Goal: Task Accomplishment & Management: Complete application form

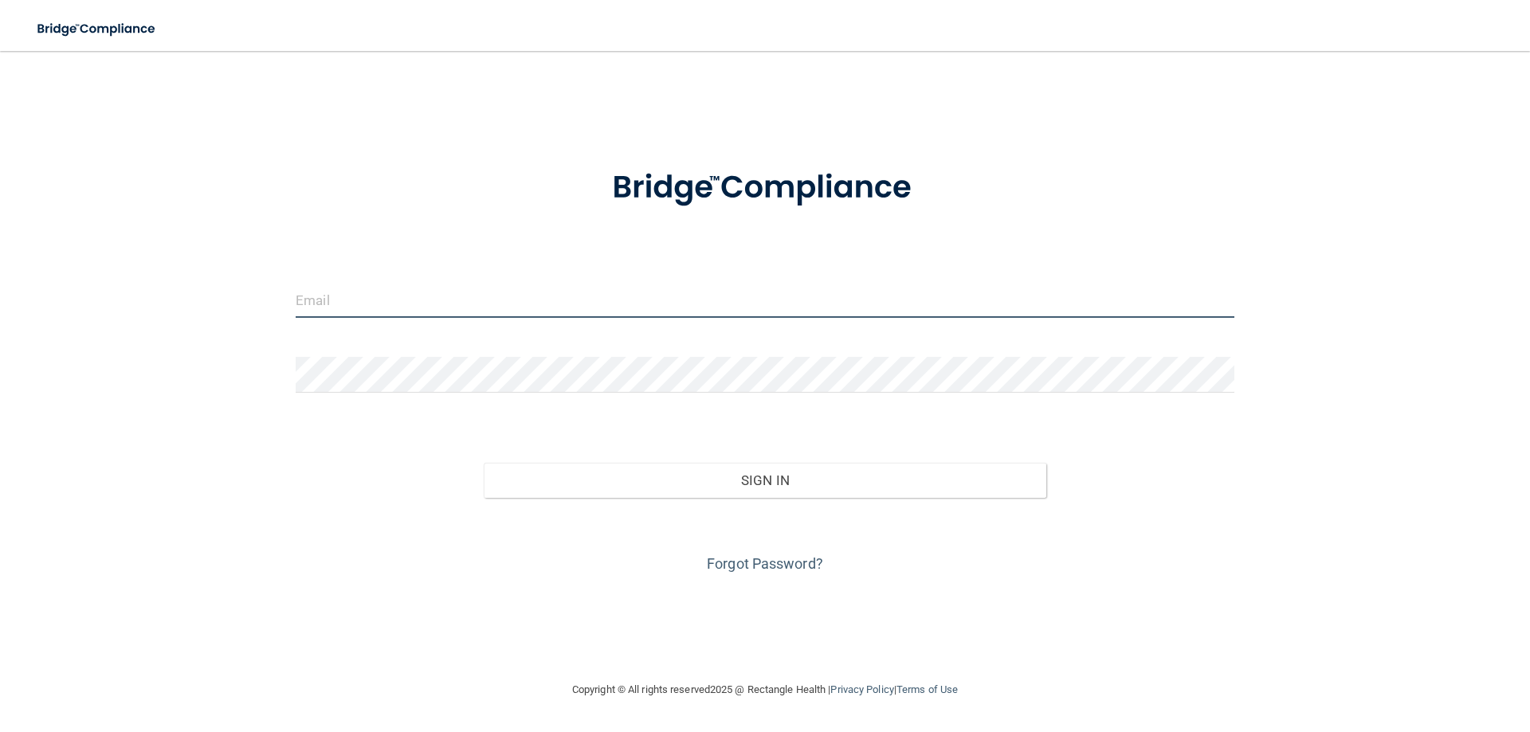
click at [341, 303] on input "email" at bounding box center [765, 300] width 939 height 36
type input "[PERSON_NAME][EMAIL_ADDRESS][DOMAIN_NAME]"
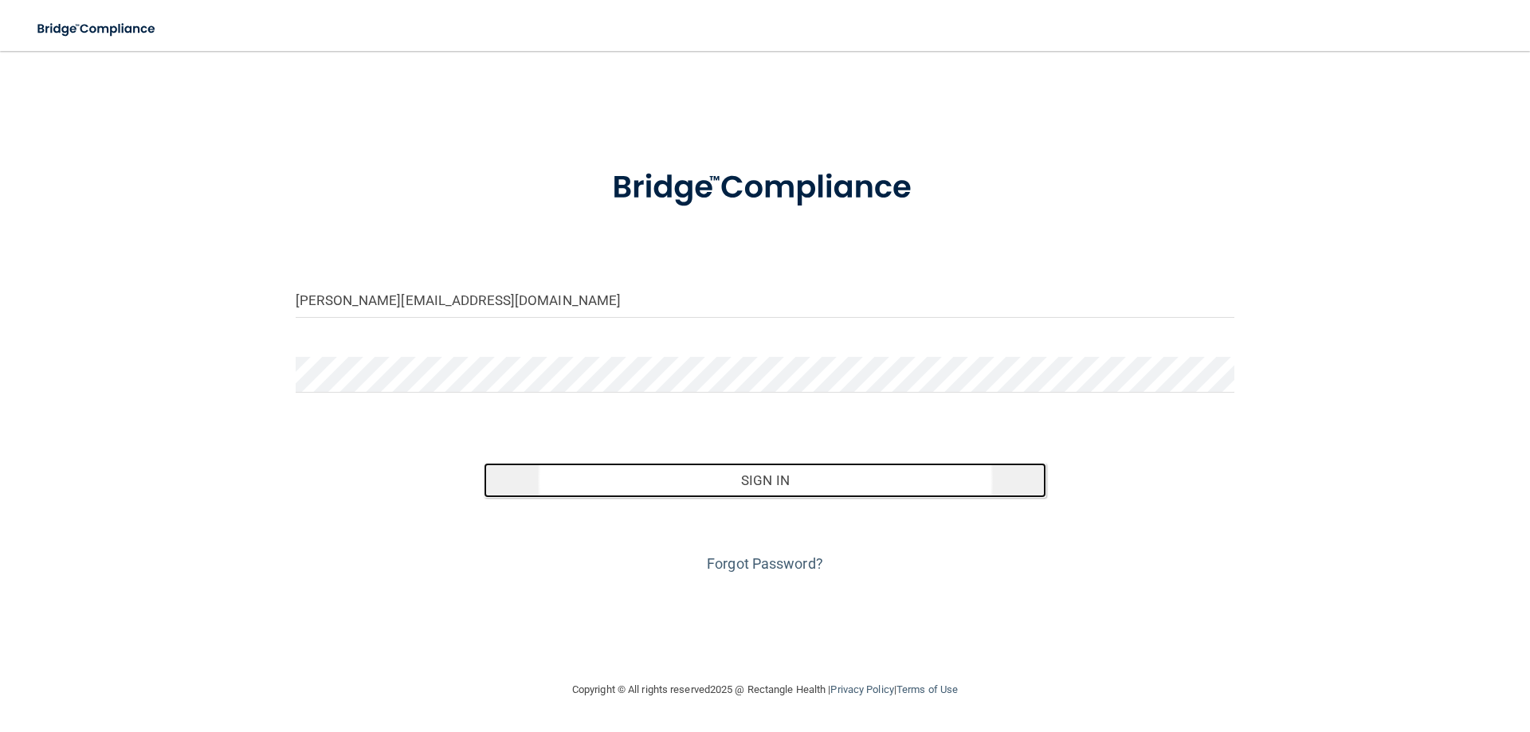
click at [765, 475] on button "Sign In" at bounding box center [765, 480] width 563 height 35
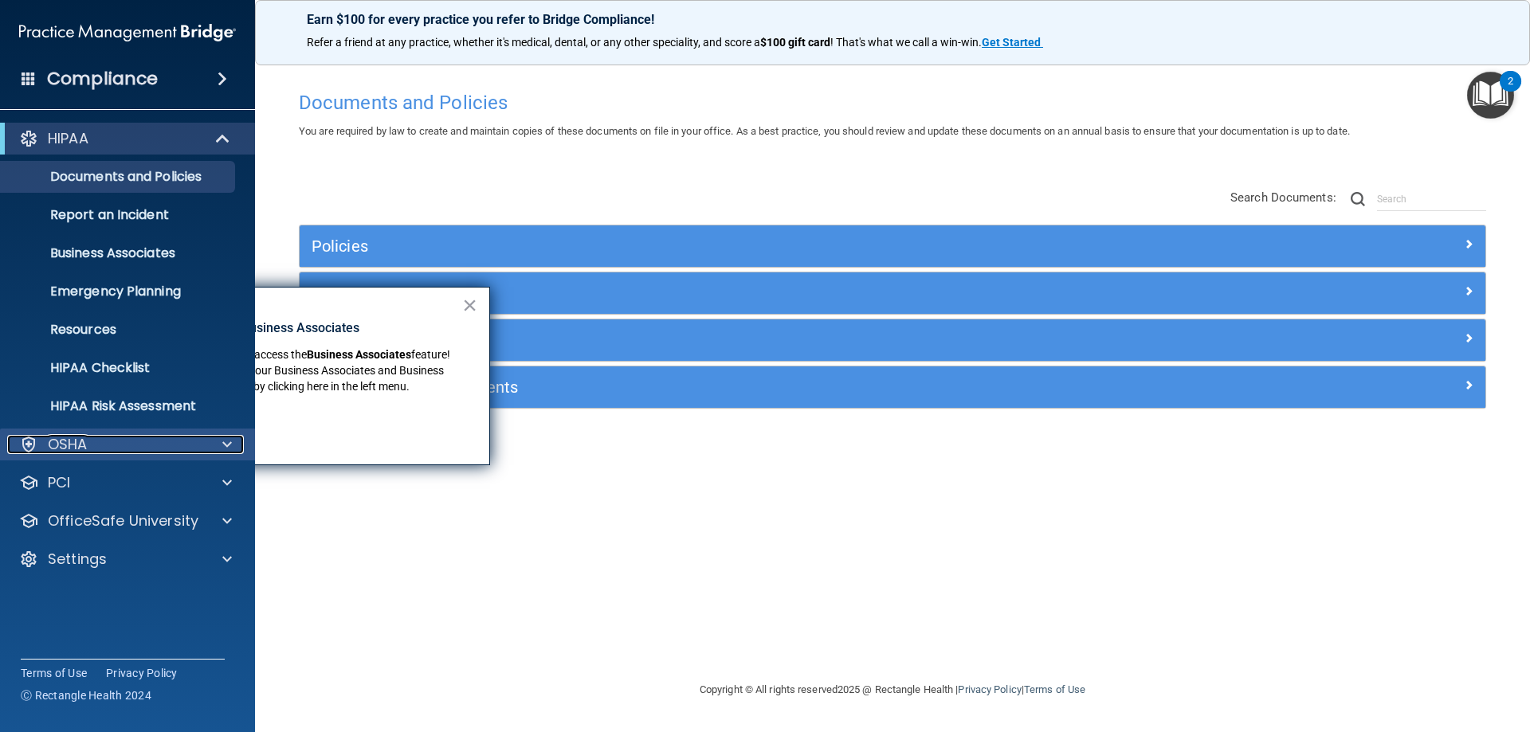
click at [159, 450] on div "OSHA" at bounding box center [106, 444] width 198 height 19
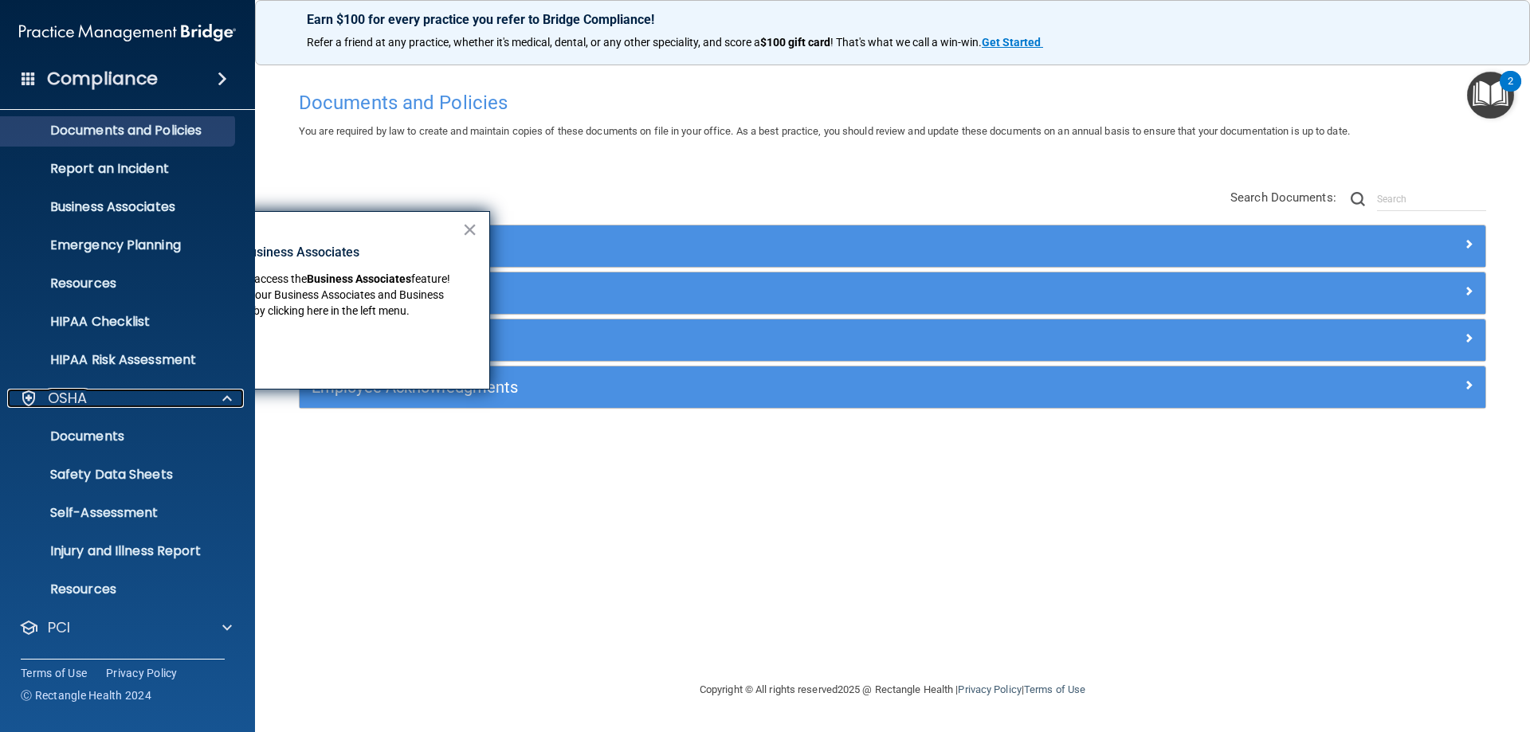
scroll to position [120, 0]
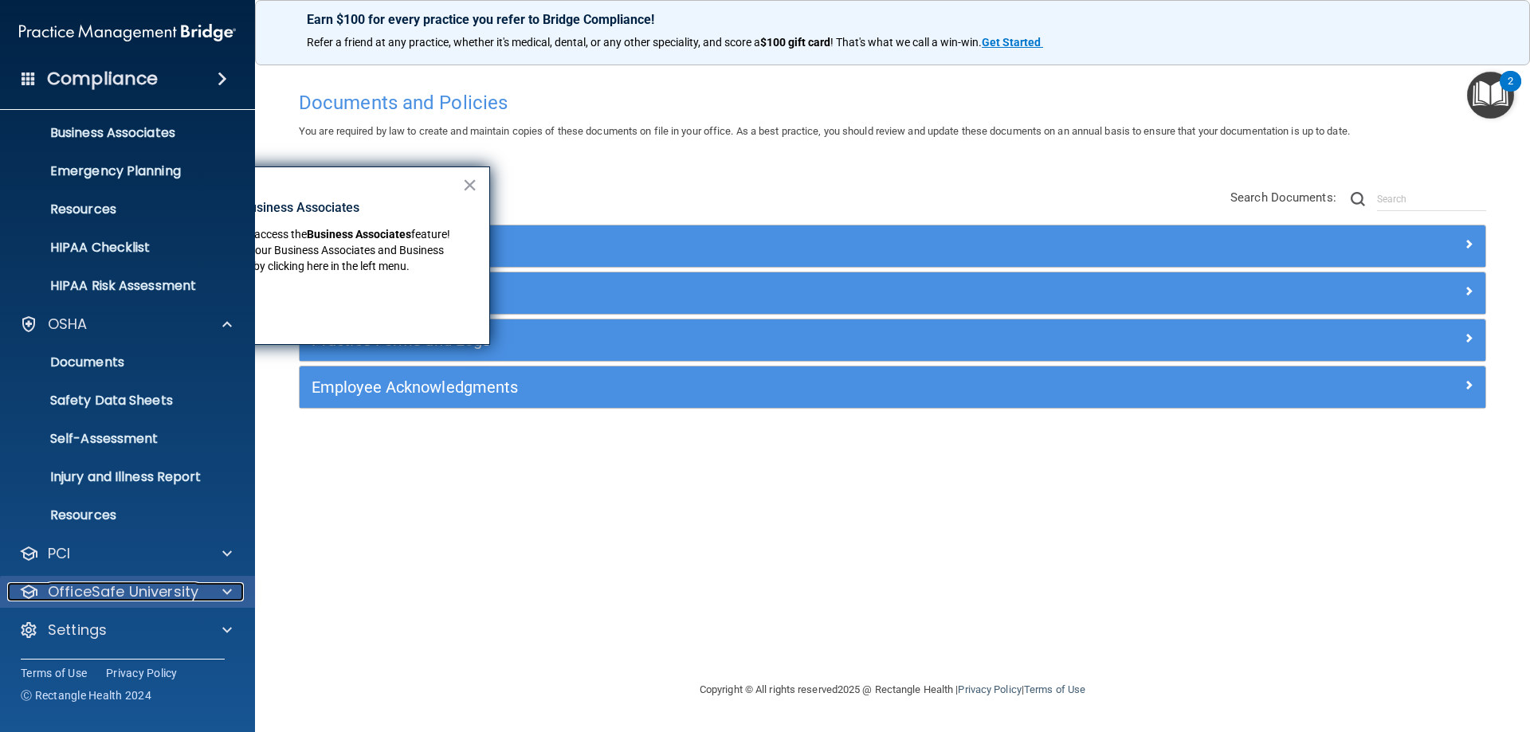
click at [235, 594] on div at bounding box center [225, 592] width 40 height 19
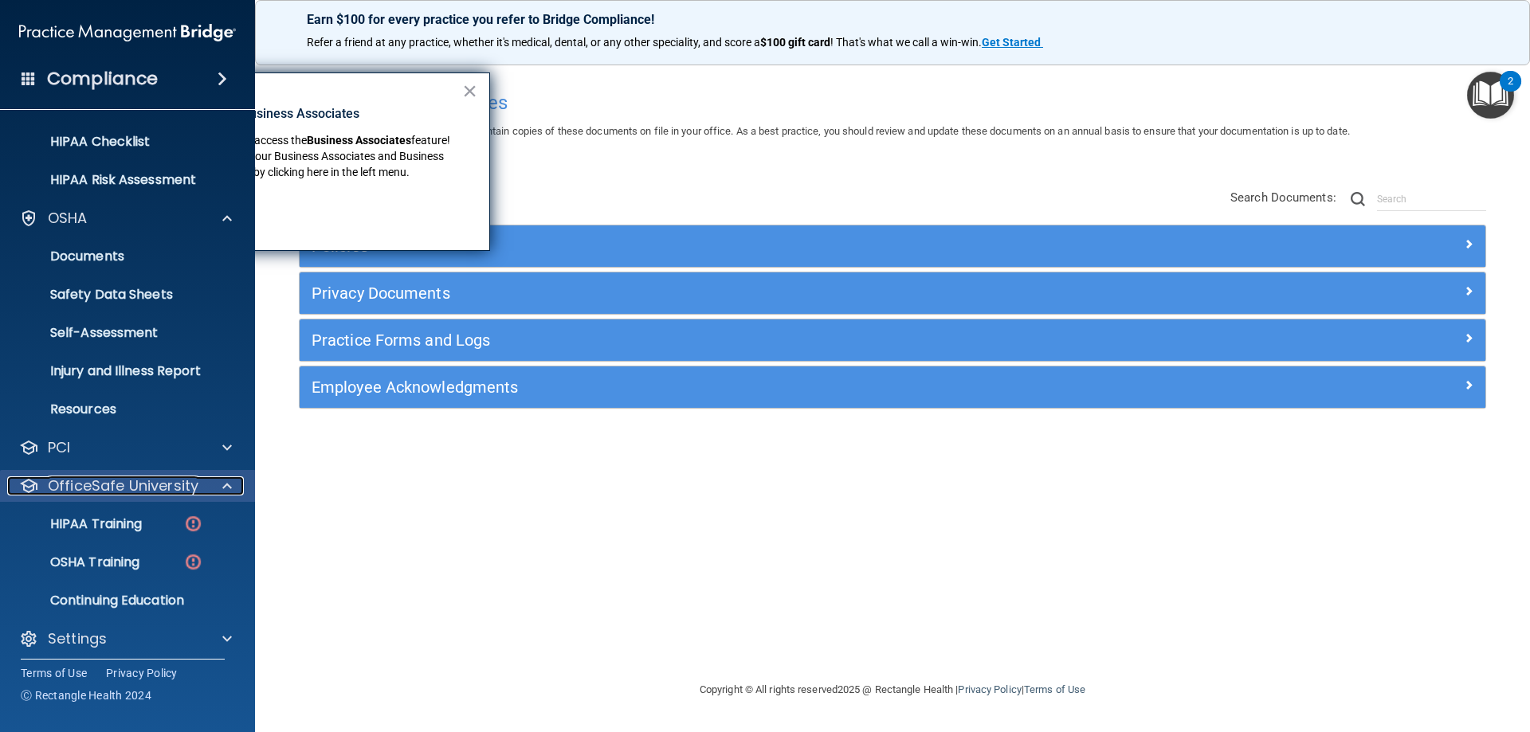
scroll to position [235, 0]
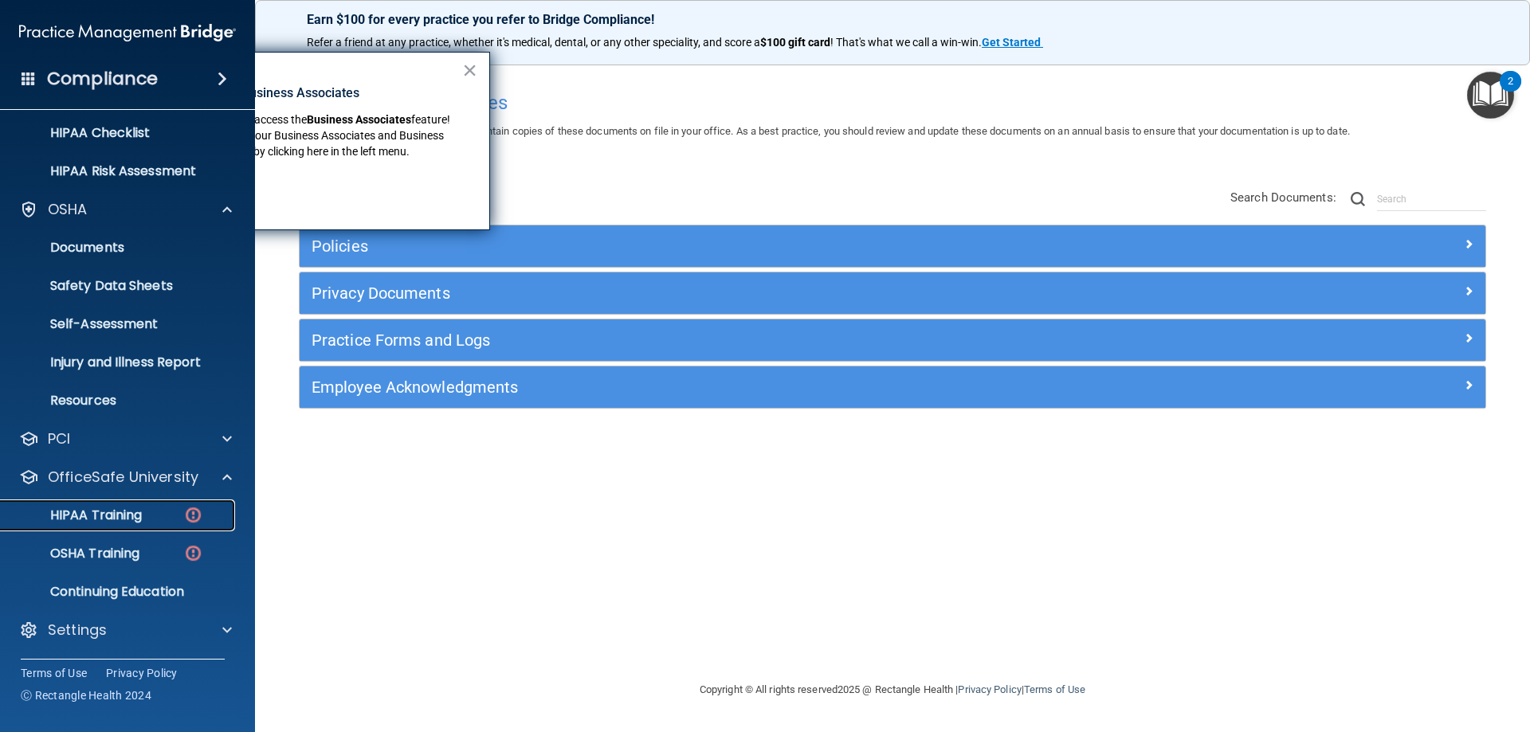
click at [149, 516] on div "HIPAA Training" at bounding box center [119, 516] width 218 height 16
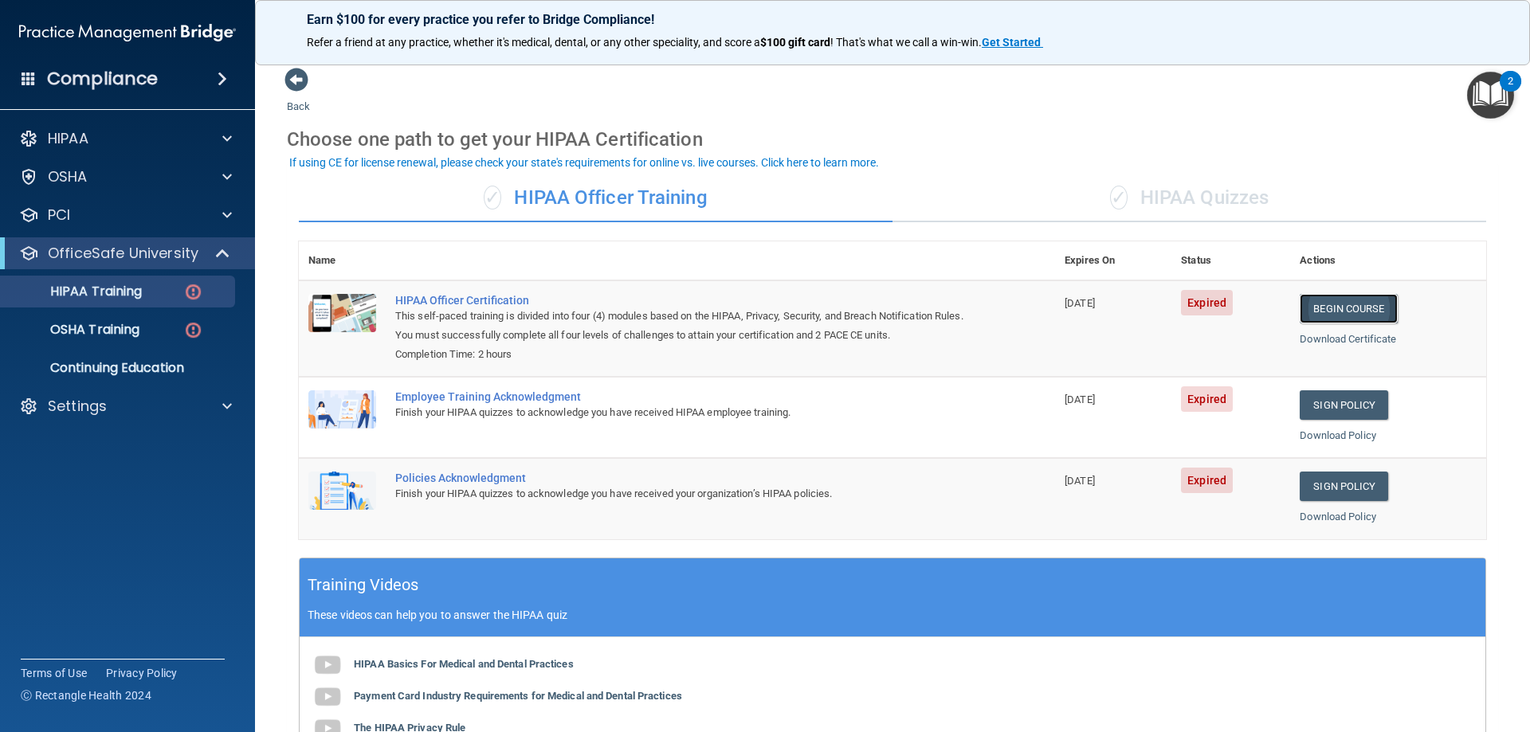
click at [1347, 307] on link "Begin Course" at bounding box center [1348, 308] width 97 height 29
click at [1325, 308] on link "Begin Course" at bounding box center [1348, 308] width 97 height 29
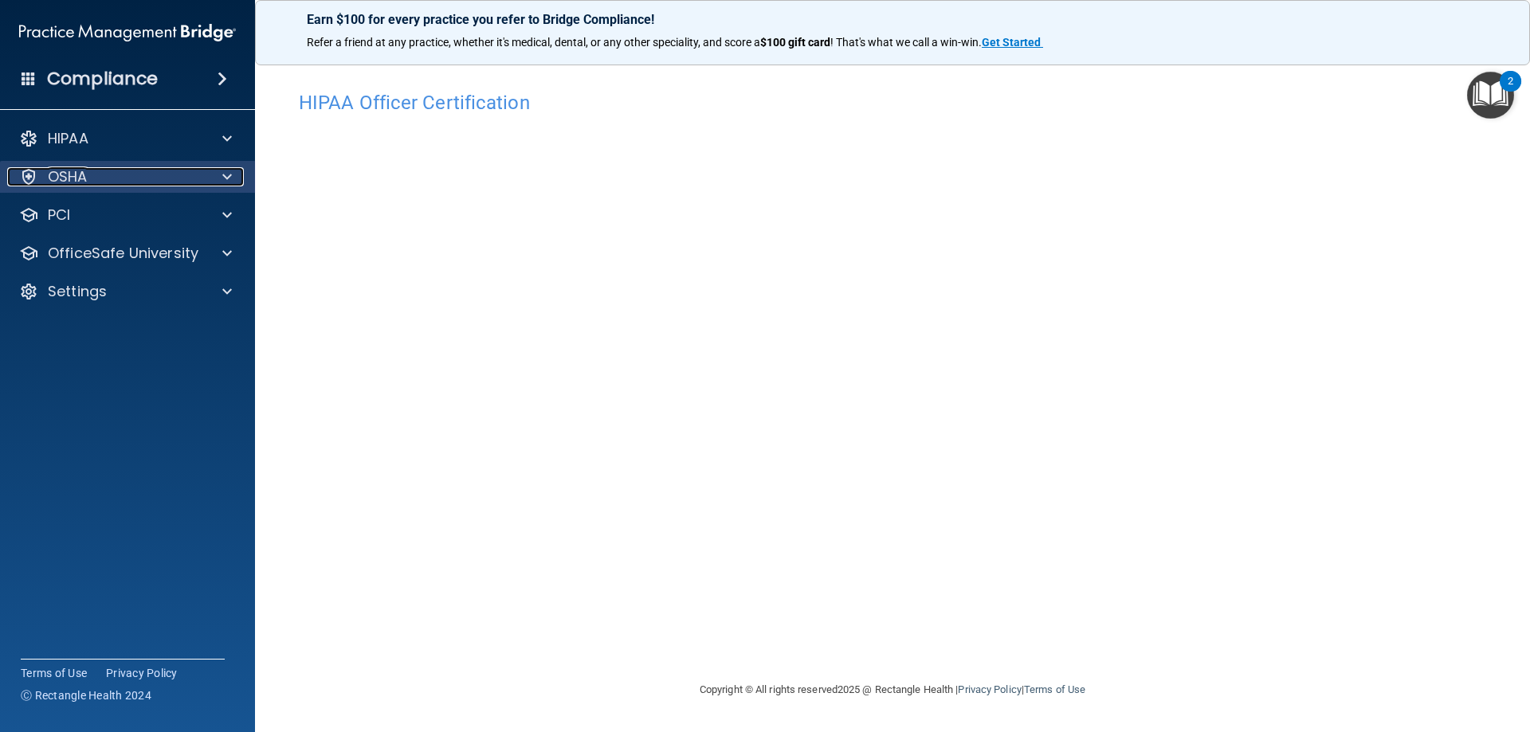
click at [93, 179] on div "OSHA" at bounding box center [106, 176] width 198 height 19
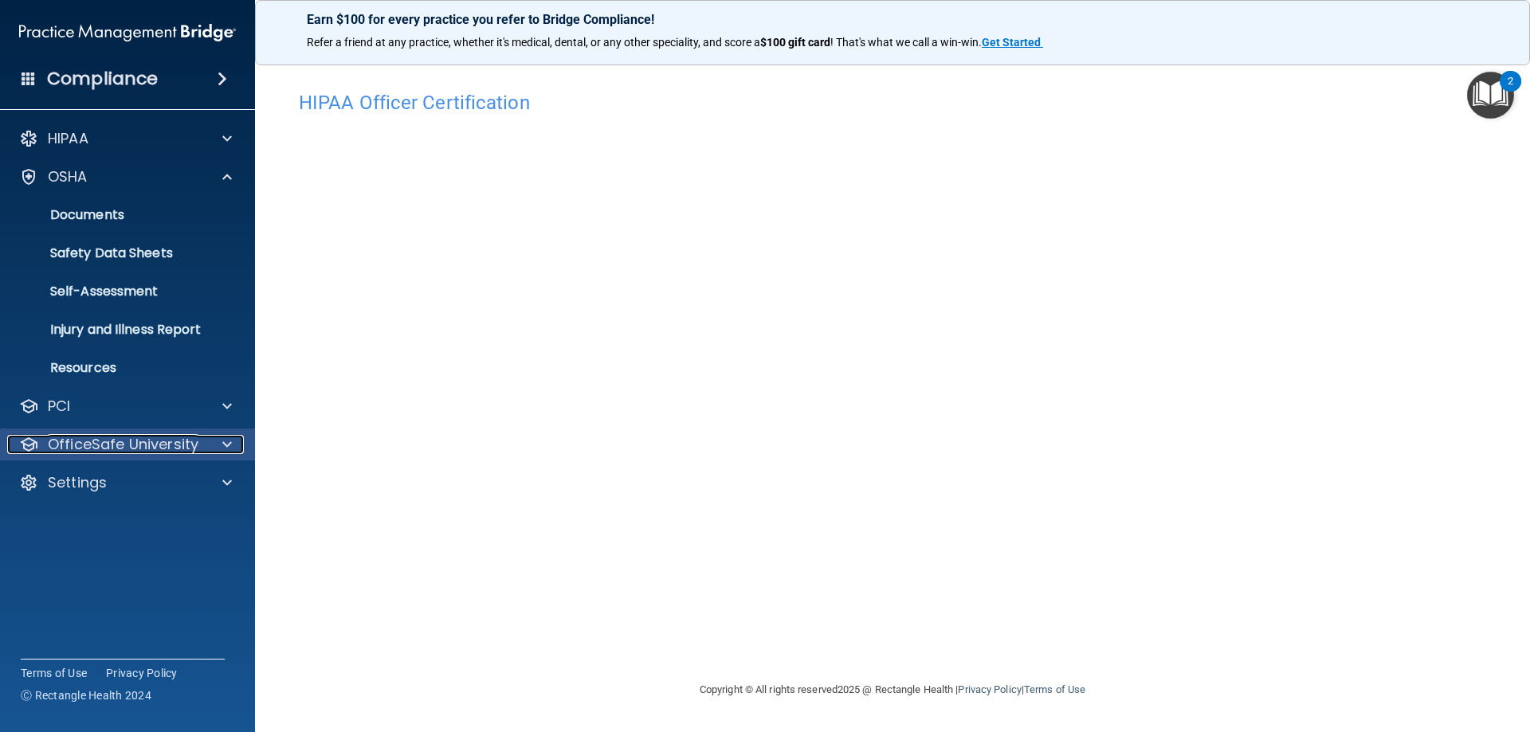
click at [117, 445] on p "OfficeSafe University" at bounding box center [123, 444] width 151 height 19
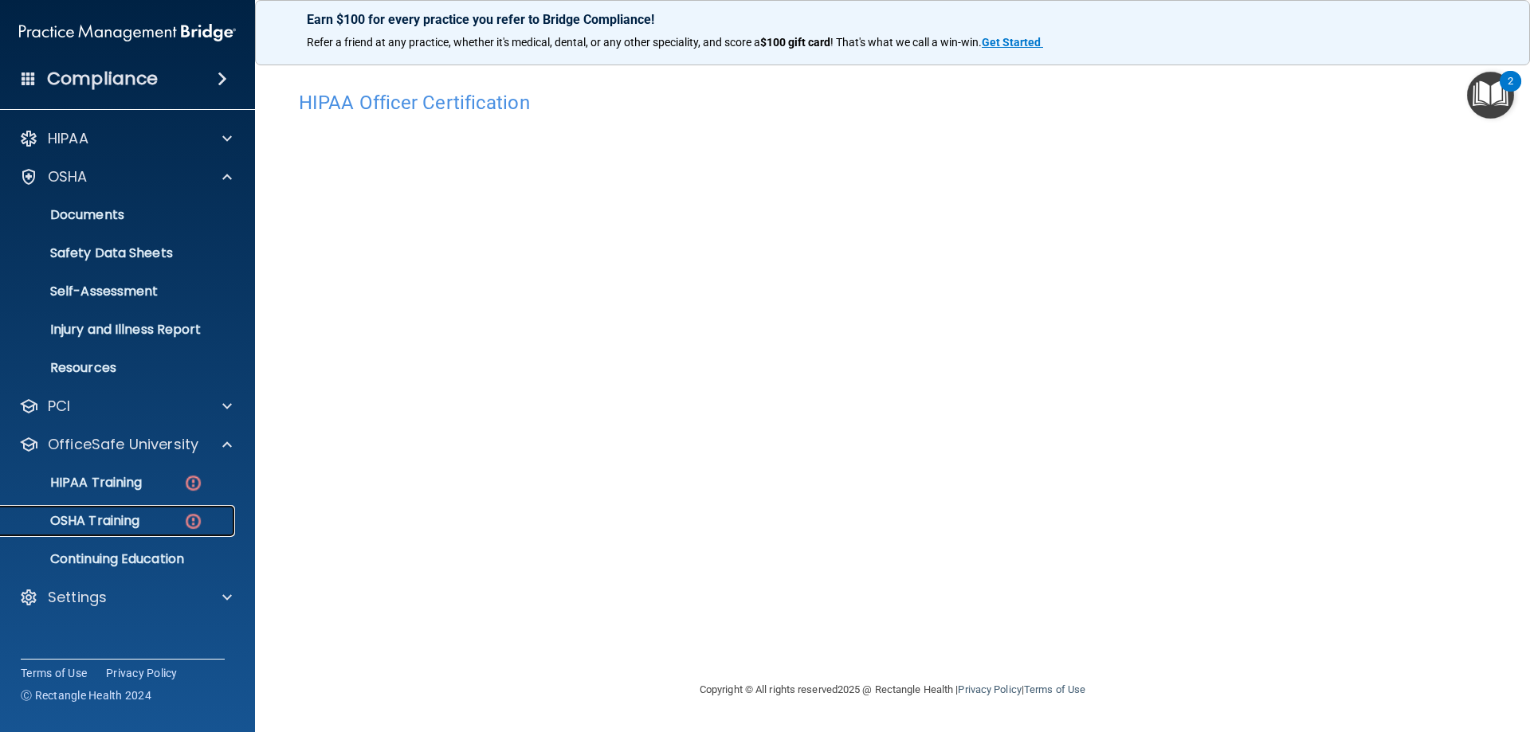
click at [117, 522] on p "OSHA Training" at bounding box center [74, 521] width 129 height 16
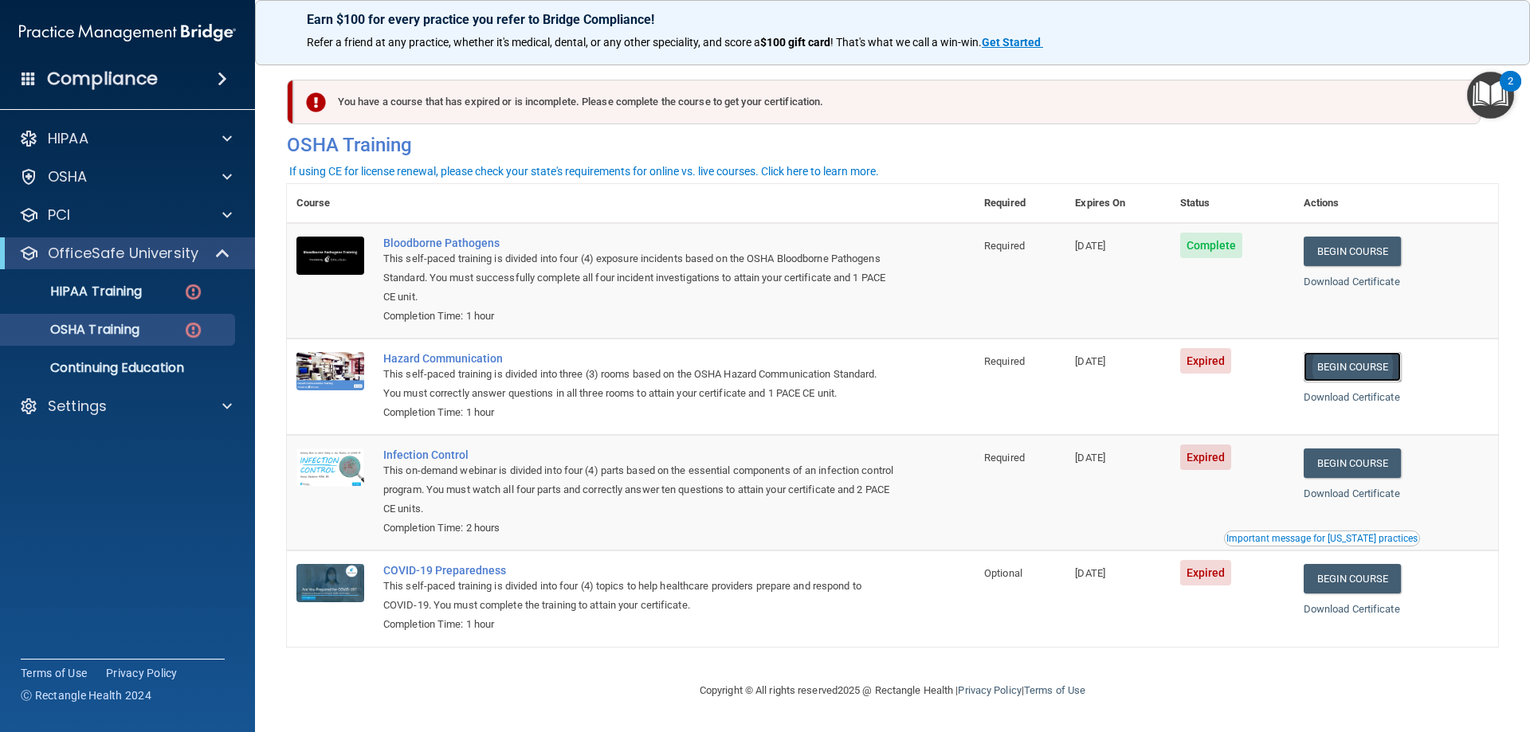
click at [1363, 370] on link "Begin Course" at bounding box center [1352, 366] width 97 height 29
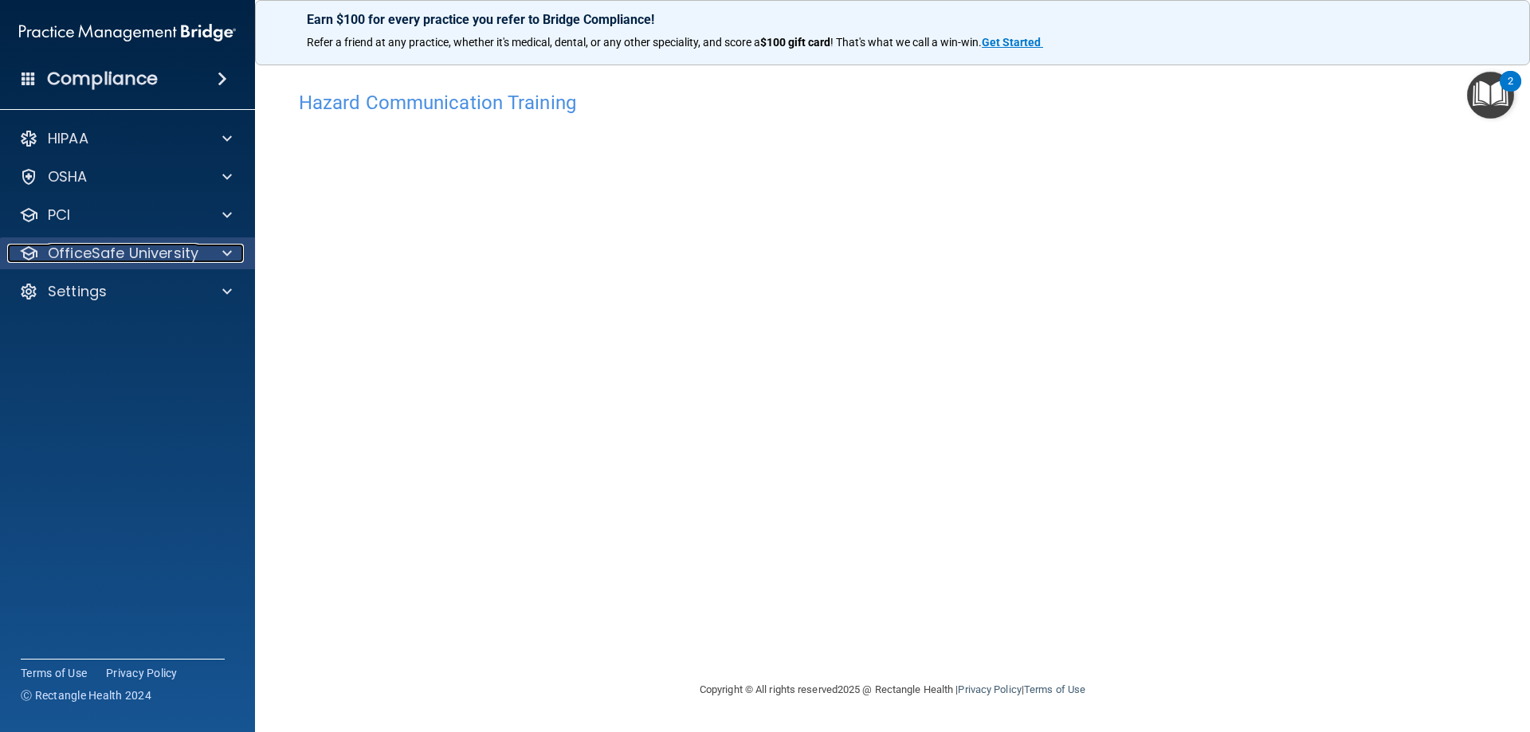
click at [139, 257] on p "OfficeSafe University" at bounding box center [123, 253] width 151 height 19
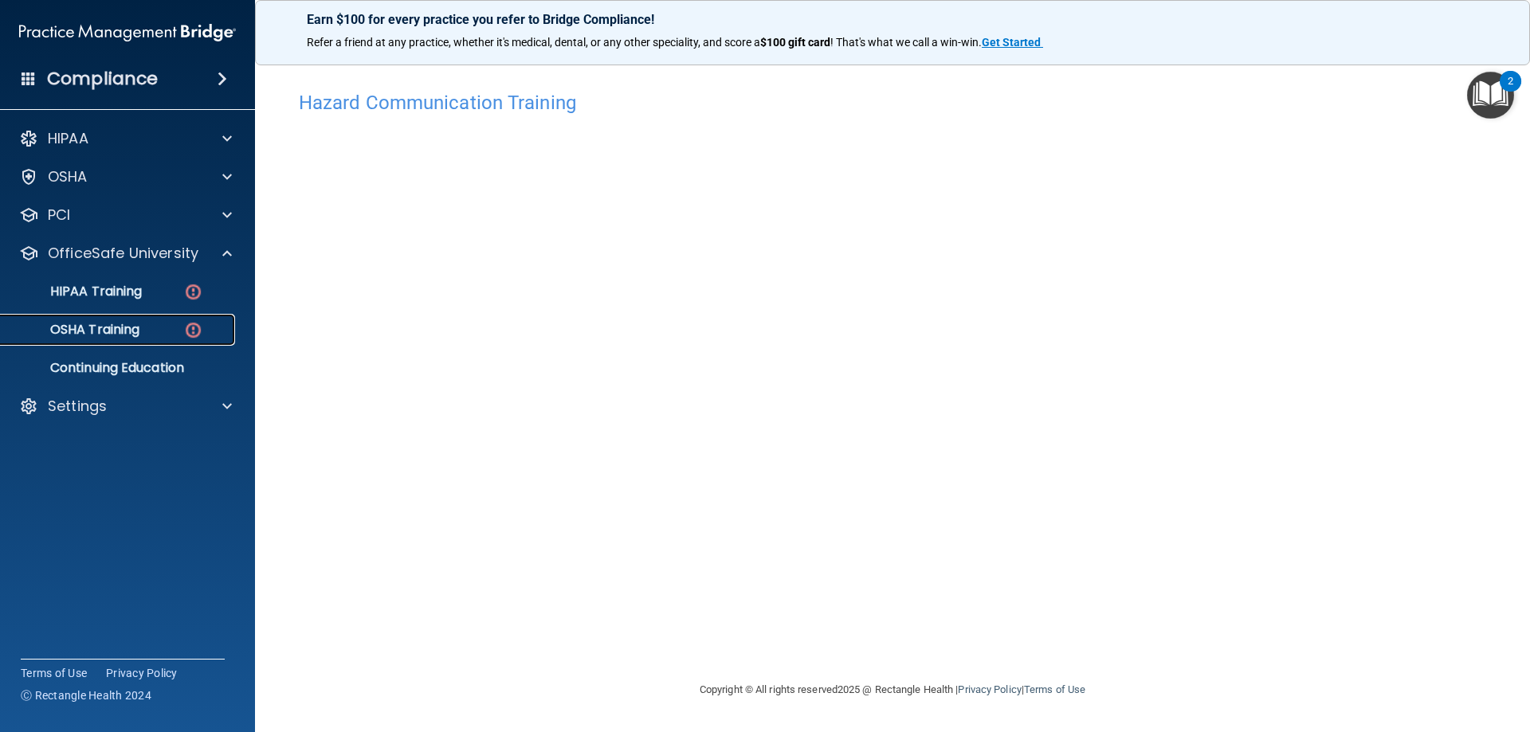
click at [202, 326] on img at bounding box center [193, 330] width 20 height 20
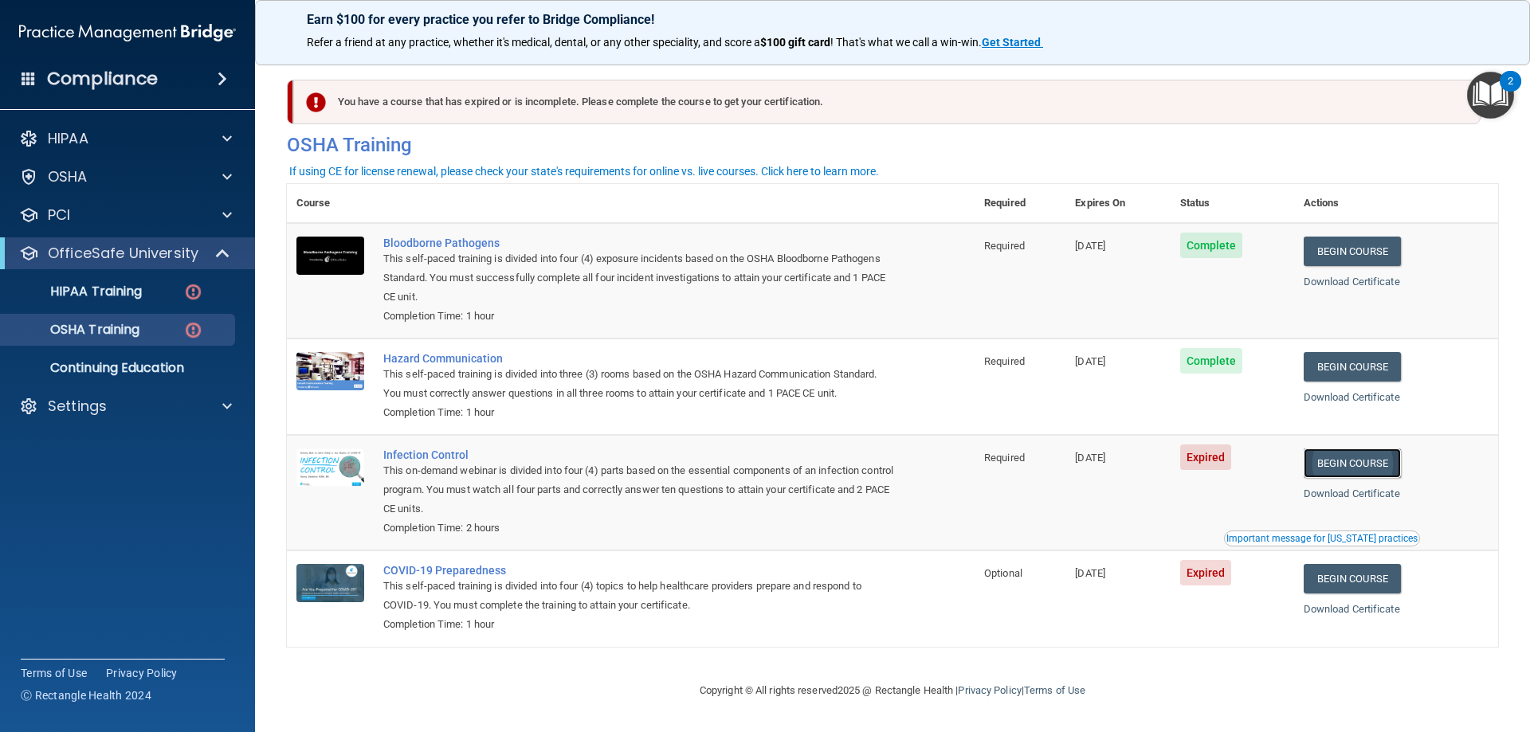
click at [1344, 467] on link "Begin Course" at bounding box center [1352, 463] width 97 height 29
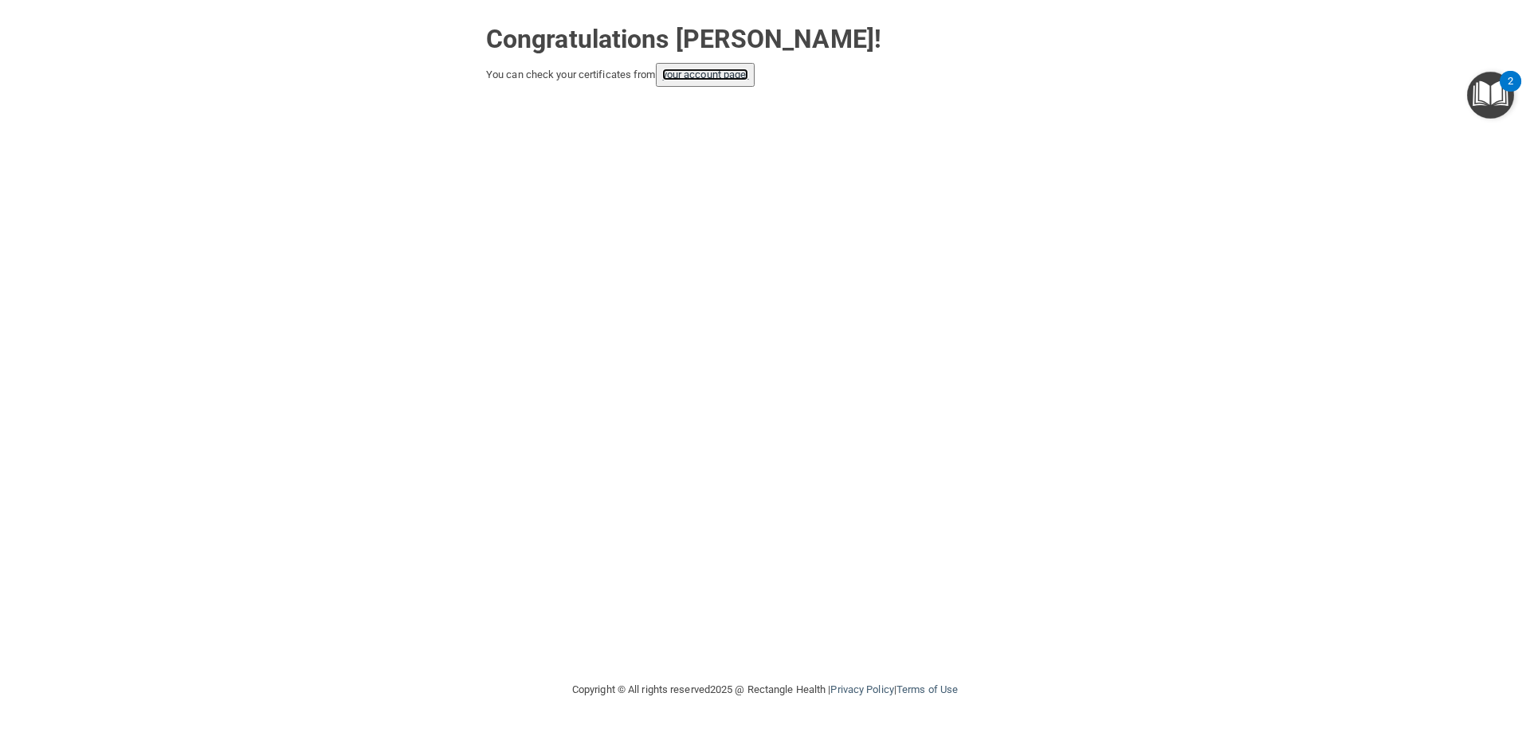
click at [723, 79] on link "your account page!" at bounding box center [705, 75] width 87 height 12
click at [695, 73] on link "your account page!" at bounding box center [705, 75] width 87 height 12
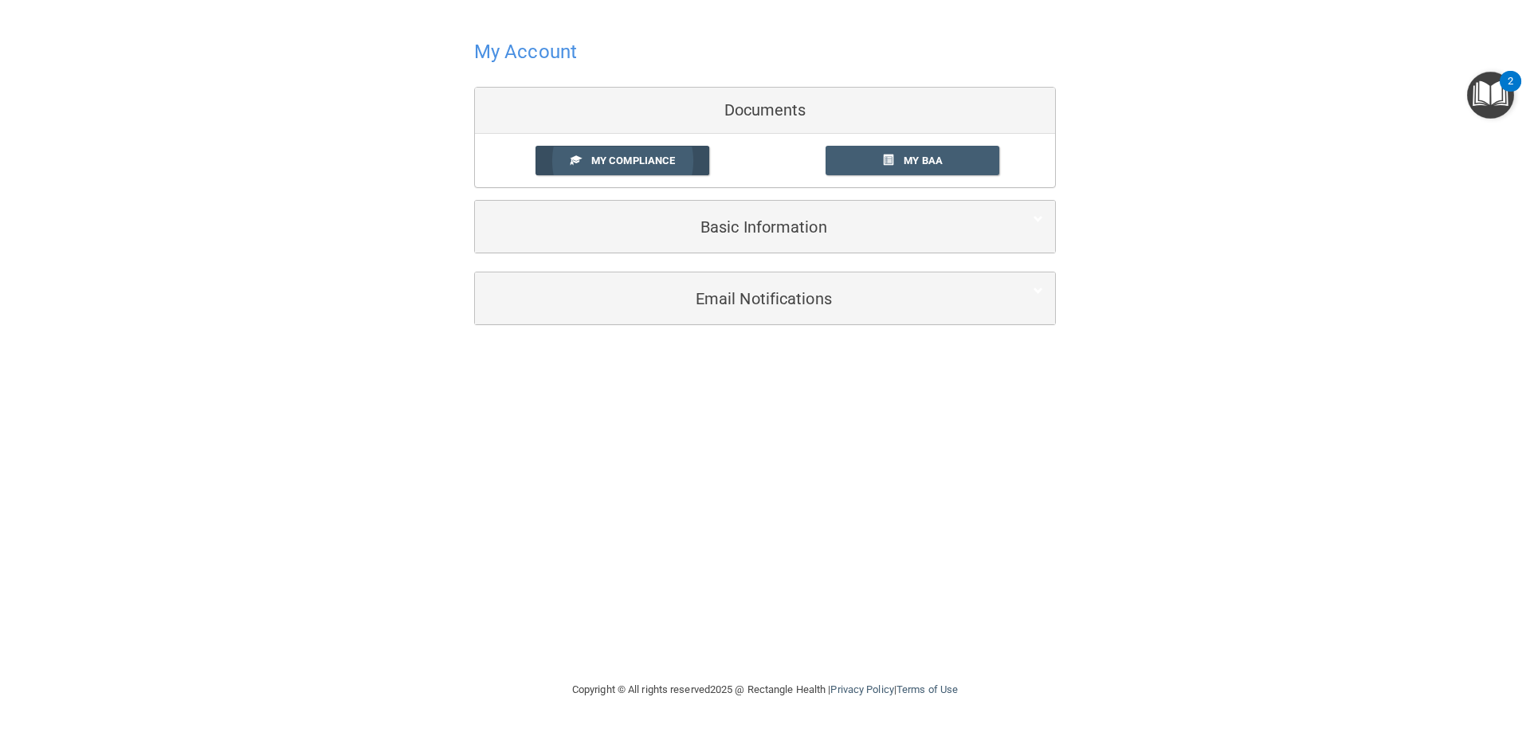
click at [671, 158] on span "My Compliance" at bounding box center [633, 161] width 84 height 12
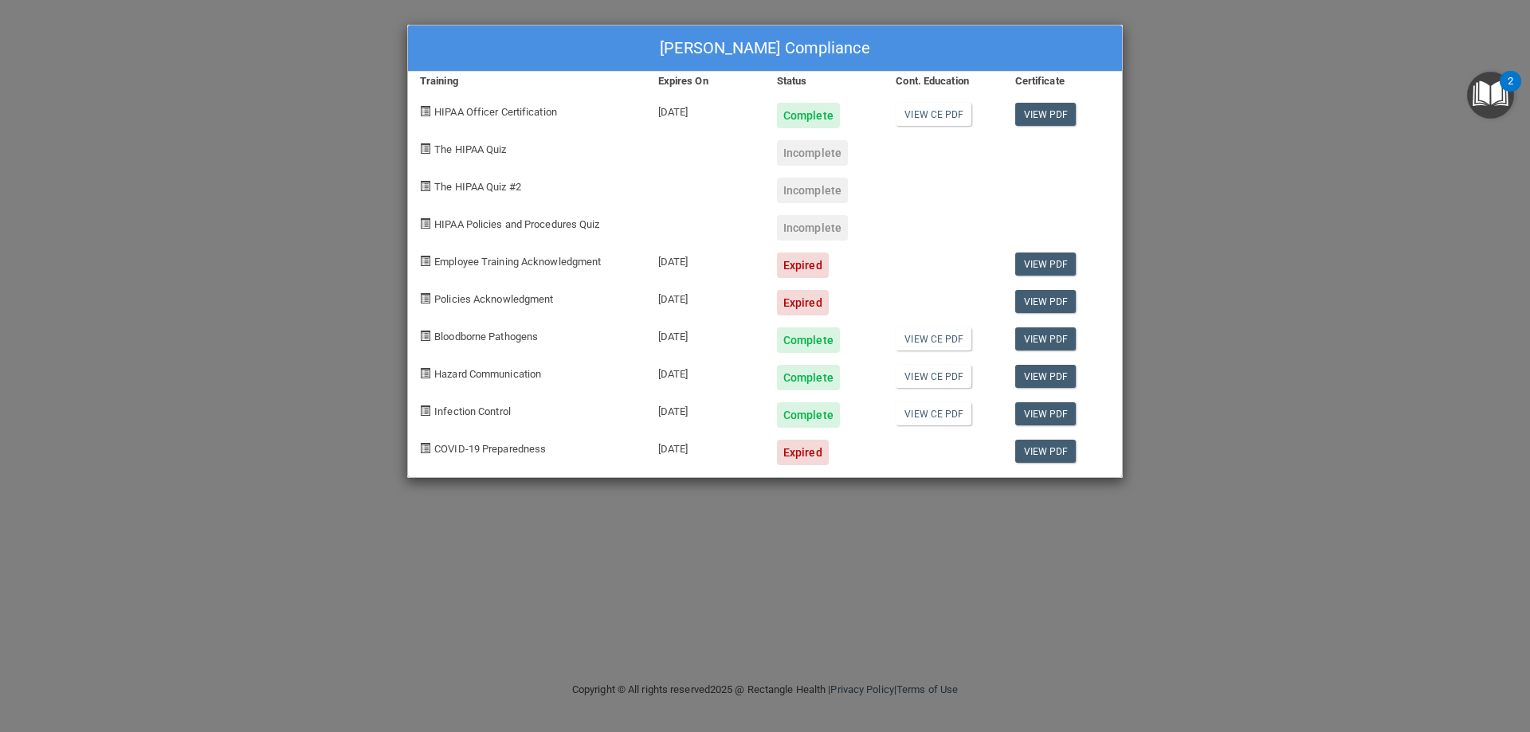
click at [1494, 94] on img "Open Resource Center, 2 new notifications" at bounding box center [1490, 95] width 47 height 47
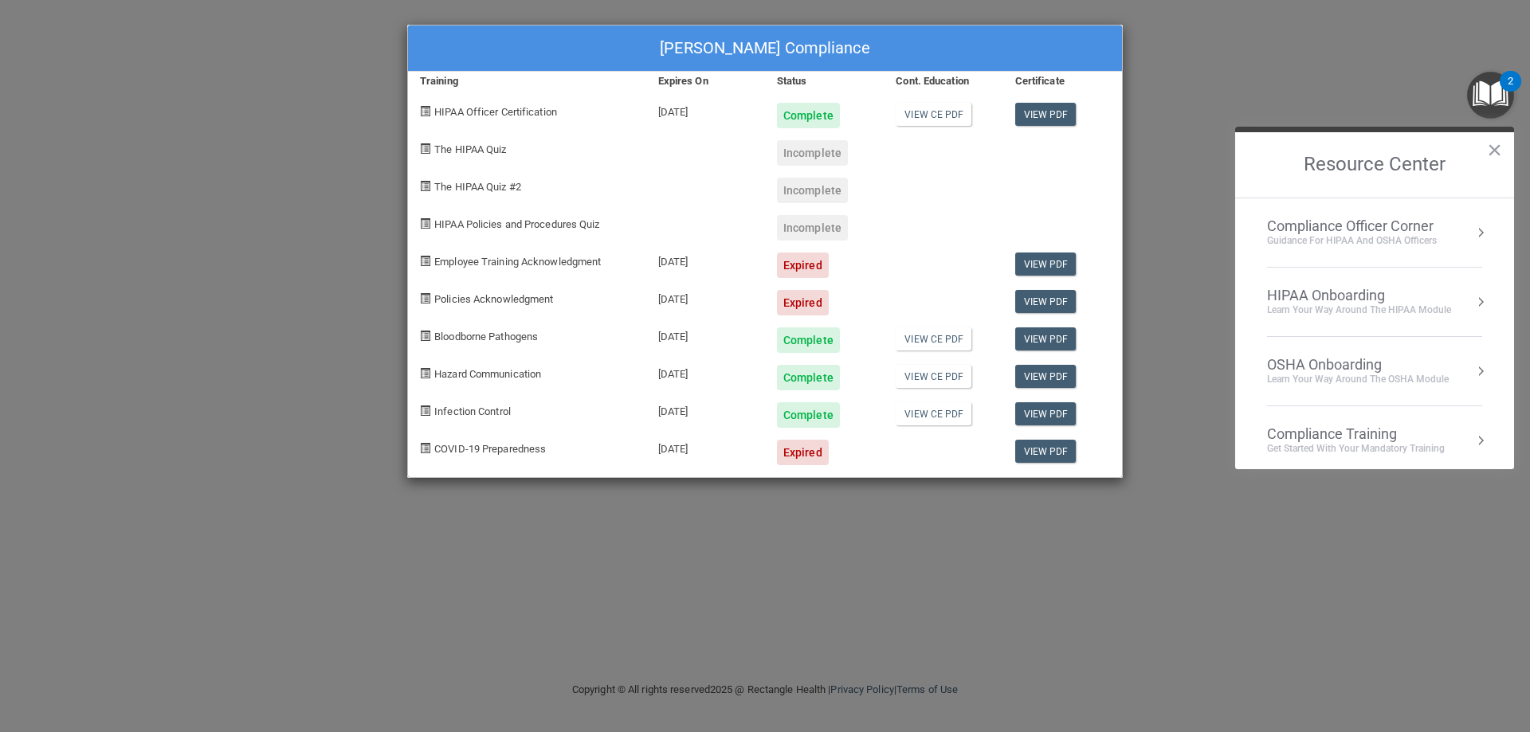
click at [1356, 440] on div "Compliance Training" at bounding box center [1356, 435] width 178 height 18
click at [1499, 150] on button "×" at bounding box center [1494, 150] width 15 height 26
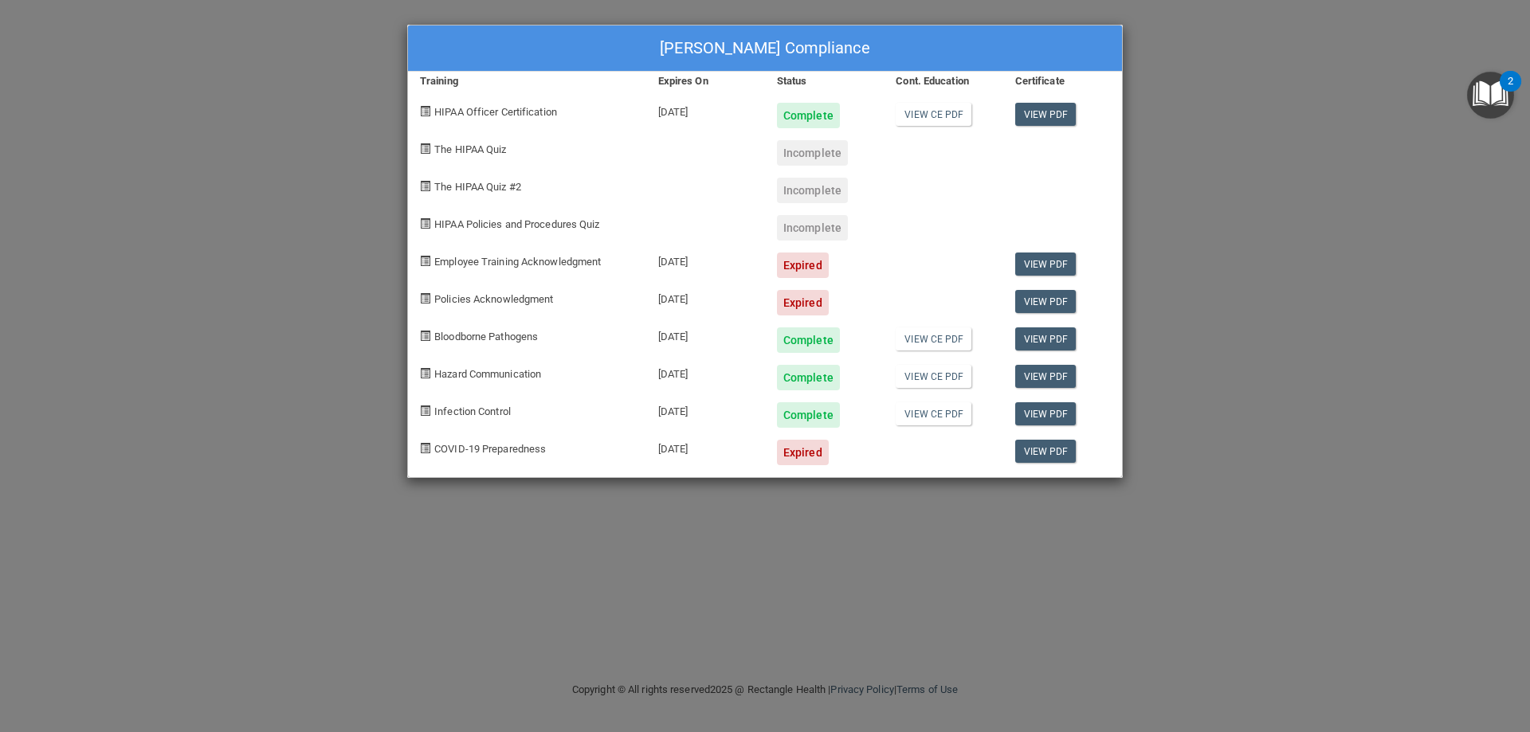
click at [693, 56] on div "SHAWN IANNUCCI's Compliance" at bounding box center [765, 49] width 714 height 46
click at [1044, 453] on link "View PDF" at bounding box center [1045, 451] width 61 height 23
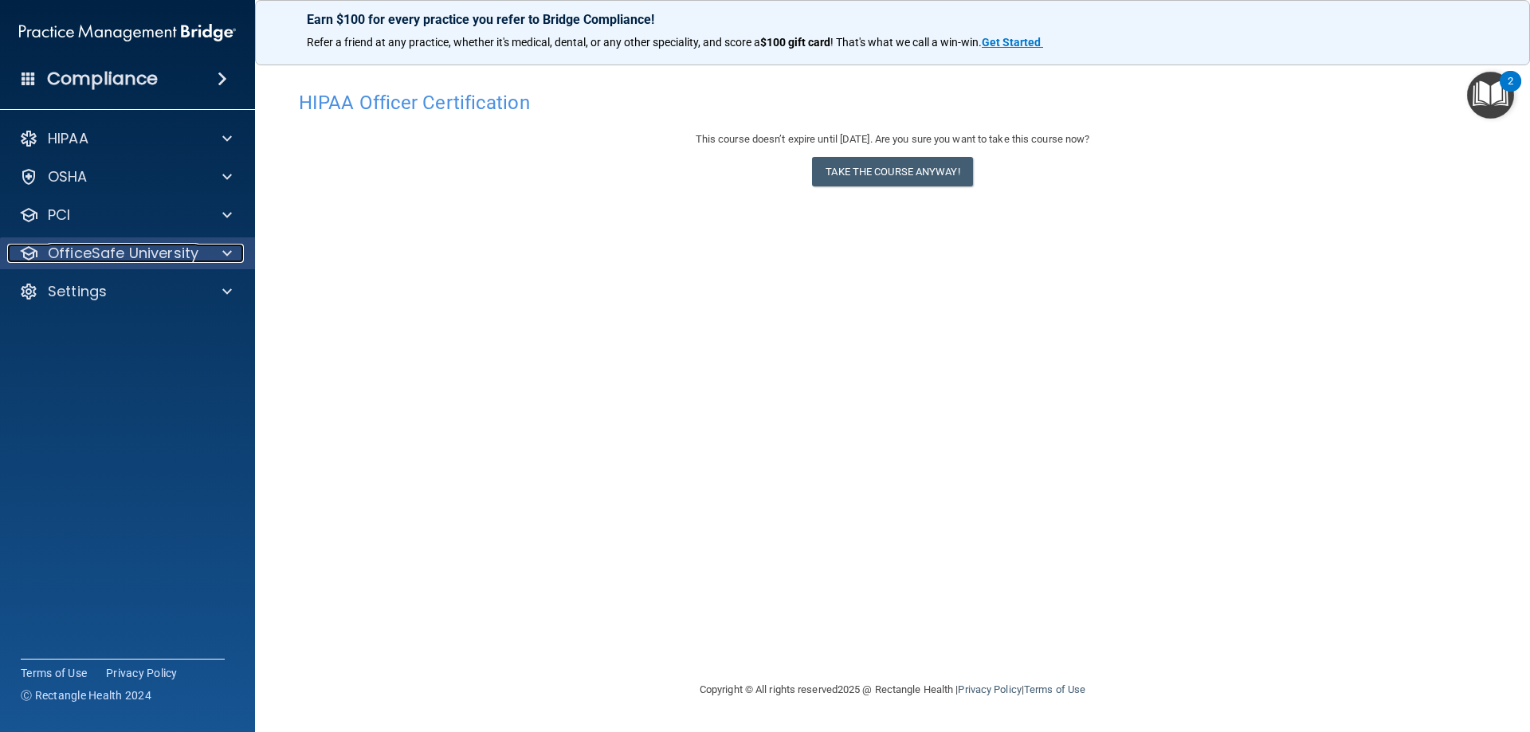
click at [74, 248] on p "OfficeSafe University" at bounding box center [123, 253] width 151 height 19
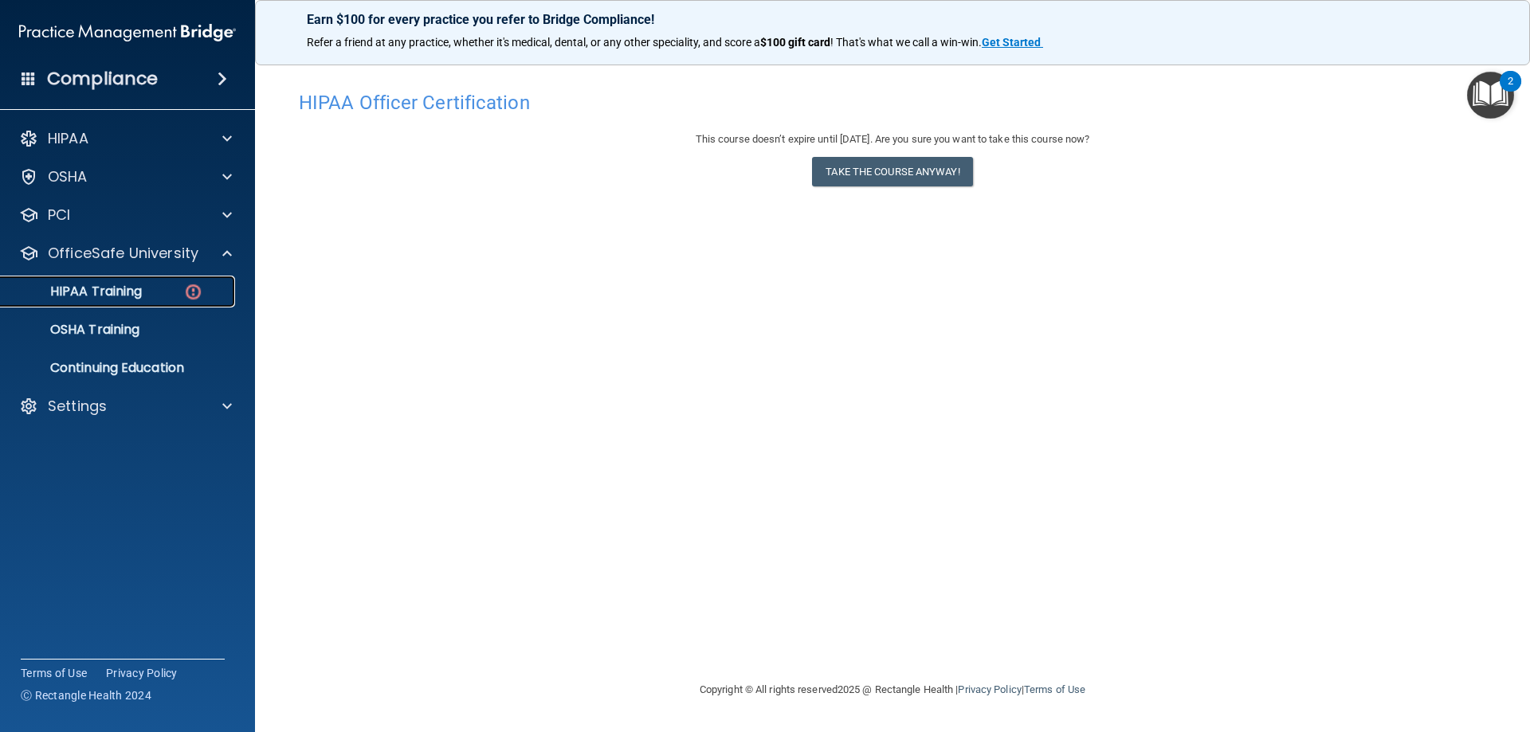
click at [115, 301] on link "HIPAA Training" at bounding box center [109, 292] width 251 height 32
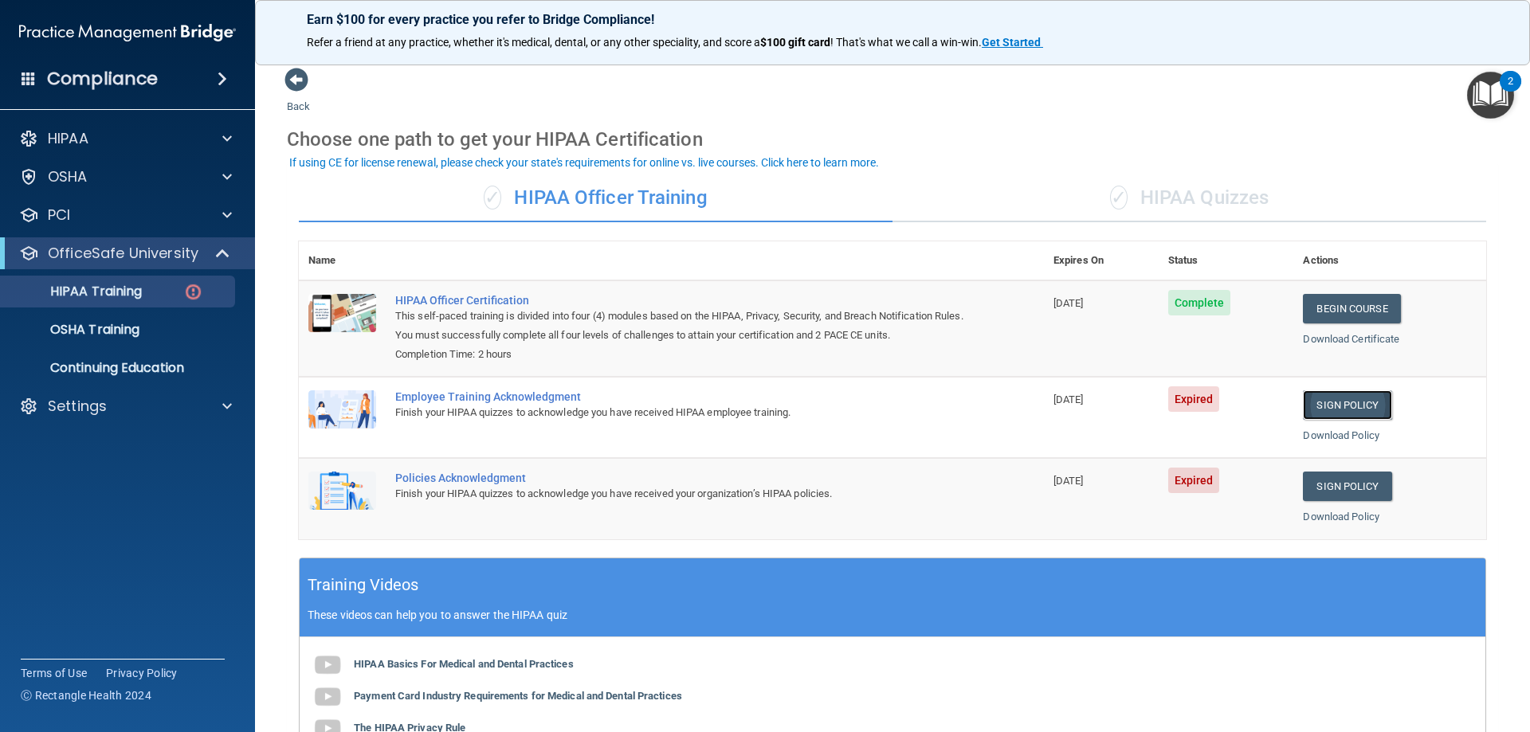
click at [1325, 402] on link "Sign Policy" at bounding box center [1347, 405] width 88 height 29
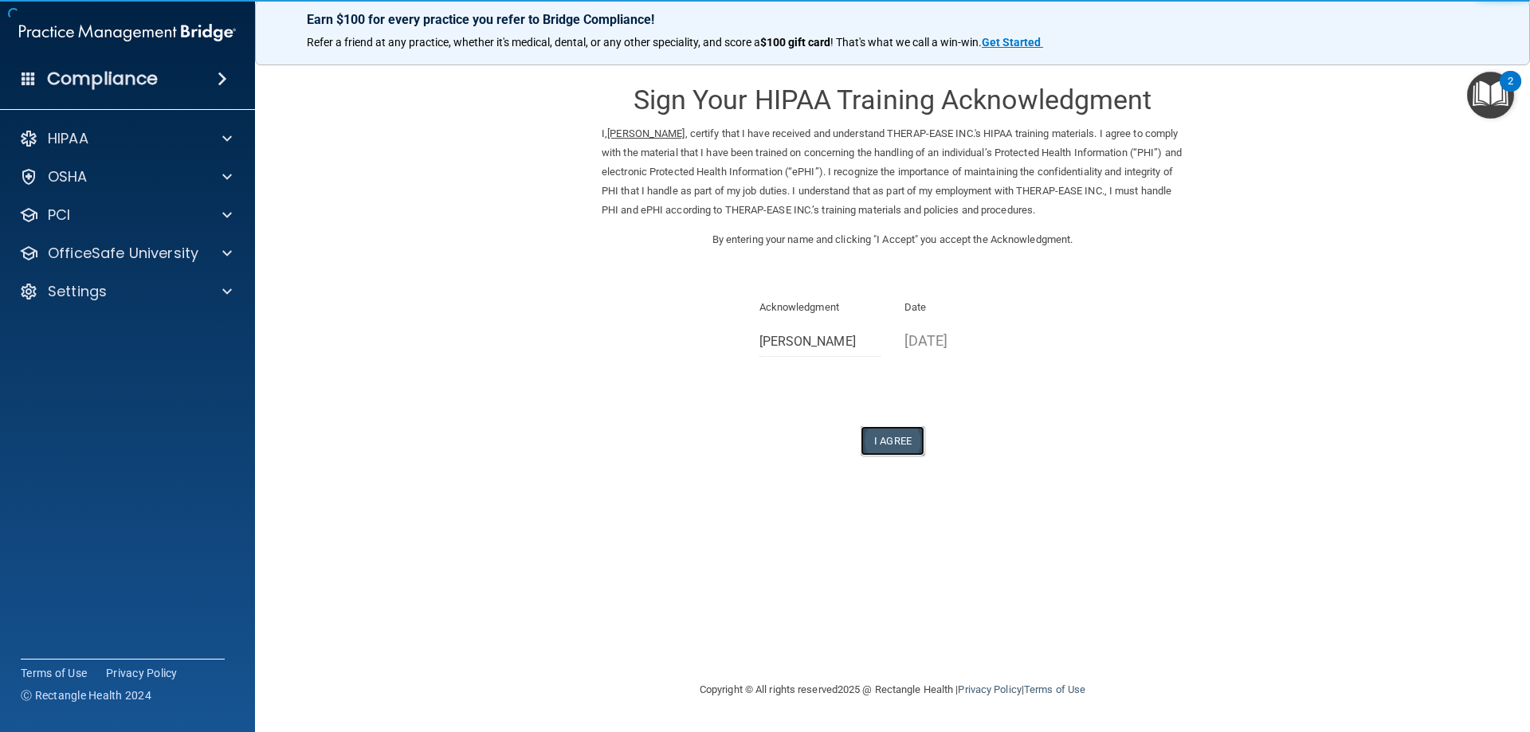
click at [893, 440] on button "I Agree" at bounding box center [893, 440] width 64 height 29
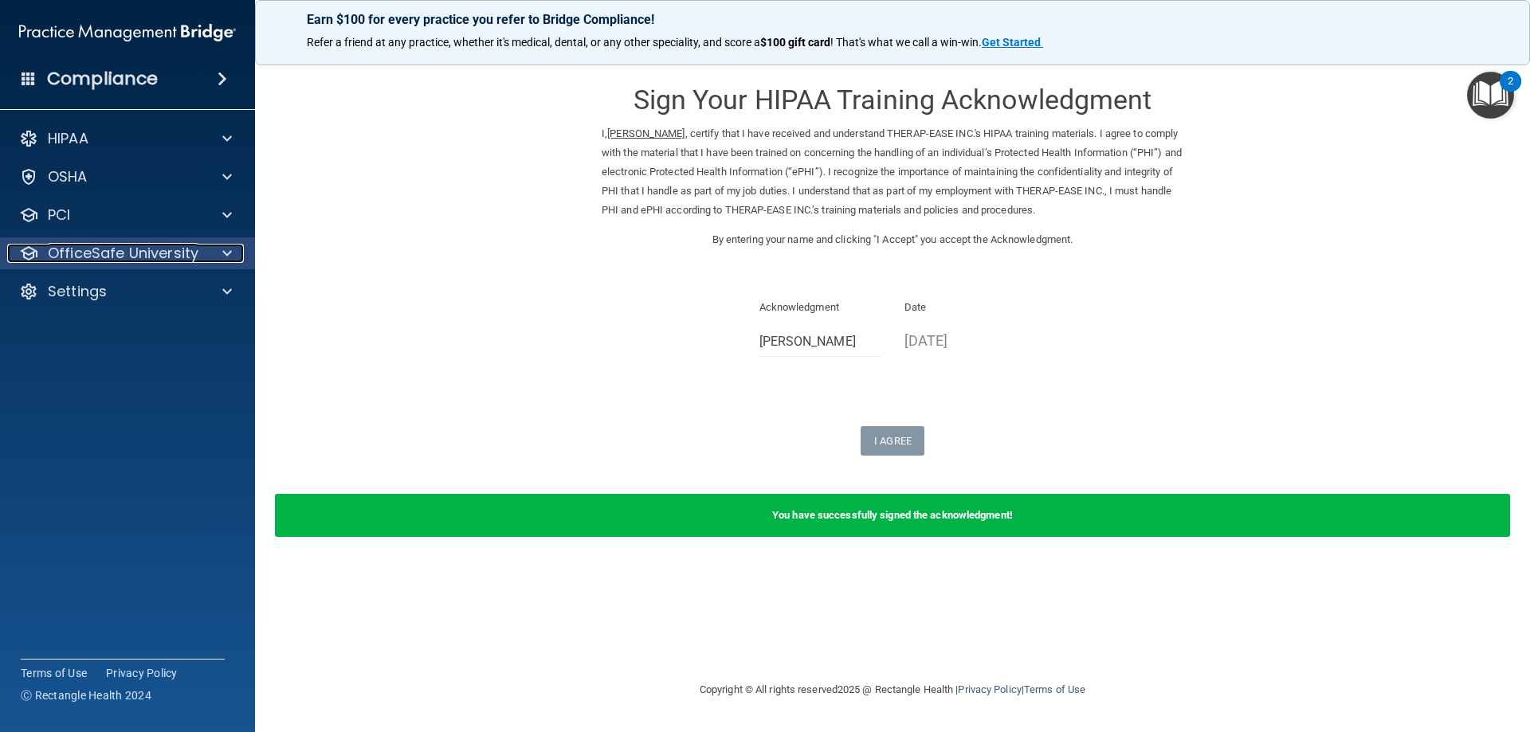
click at [94, 257] on p "OfficeSafe University" at bounding box center [123, 253] width 151 height 19
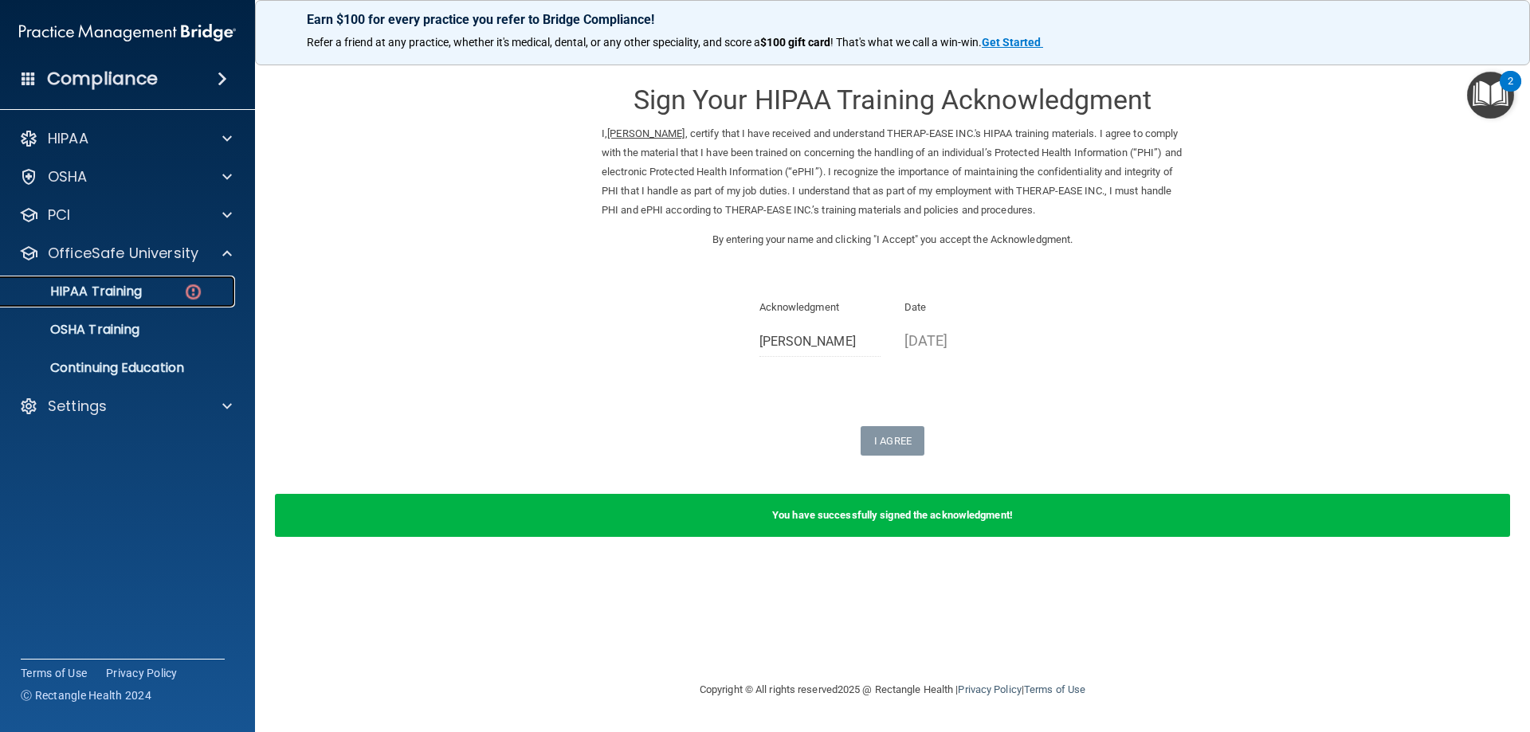
click at [145, 294] on div "HIPAA Training" at bounding box center [119, 292] width 218 height 16
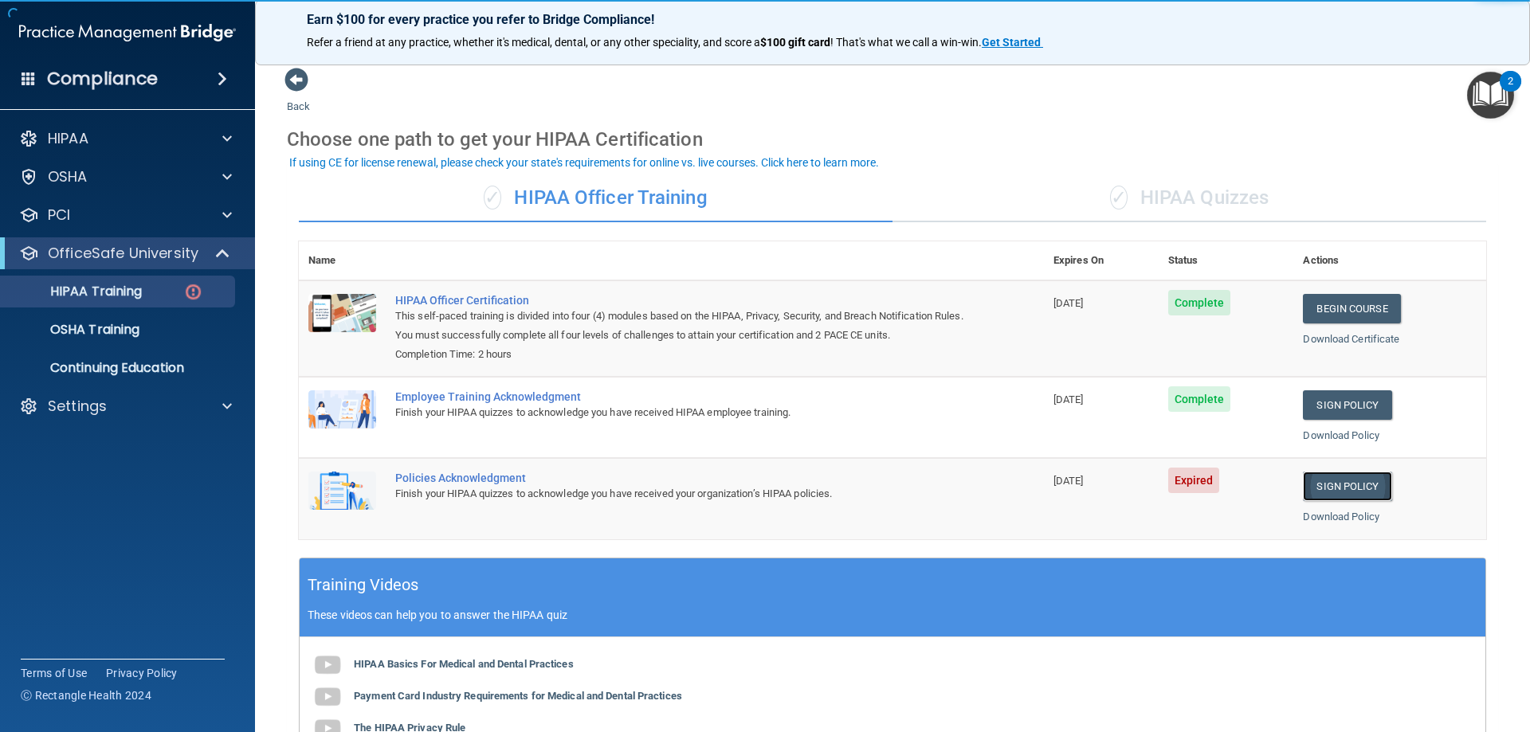
click at [1333, 480] on link "Sign Policy" at bounding box center [1347, 486] width 88 height 29
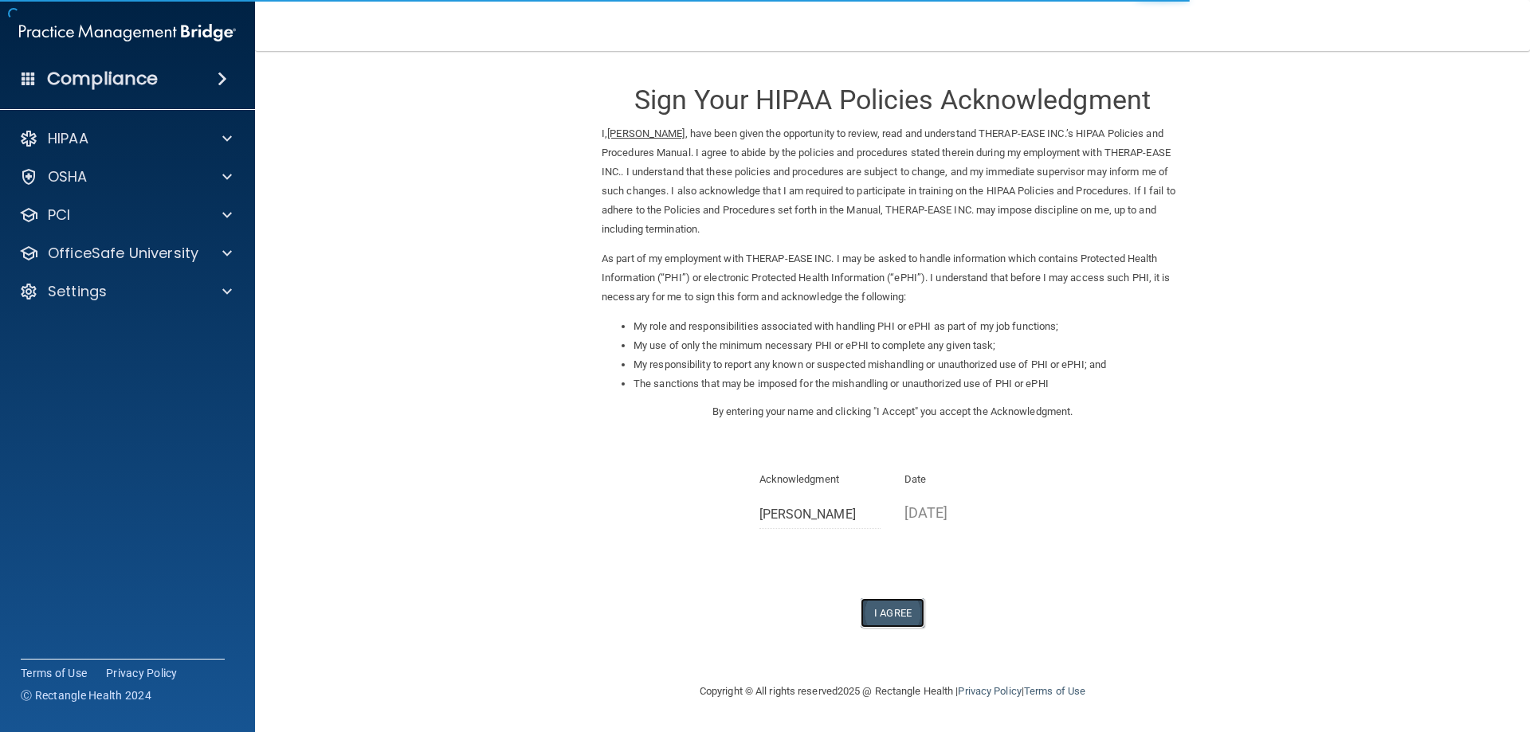
click at [905, 616] on button "I Agree" at bounding box center [893, 613] width 64 height 29
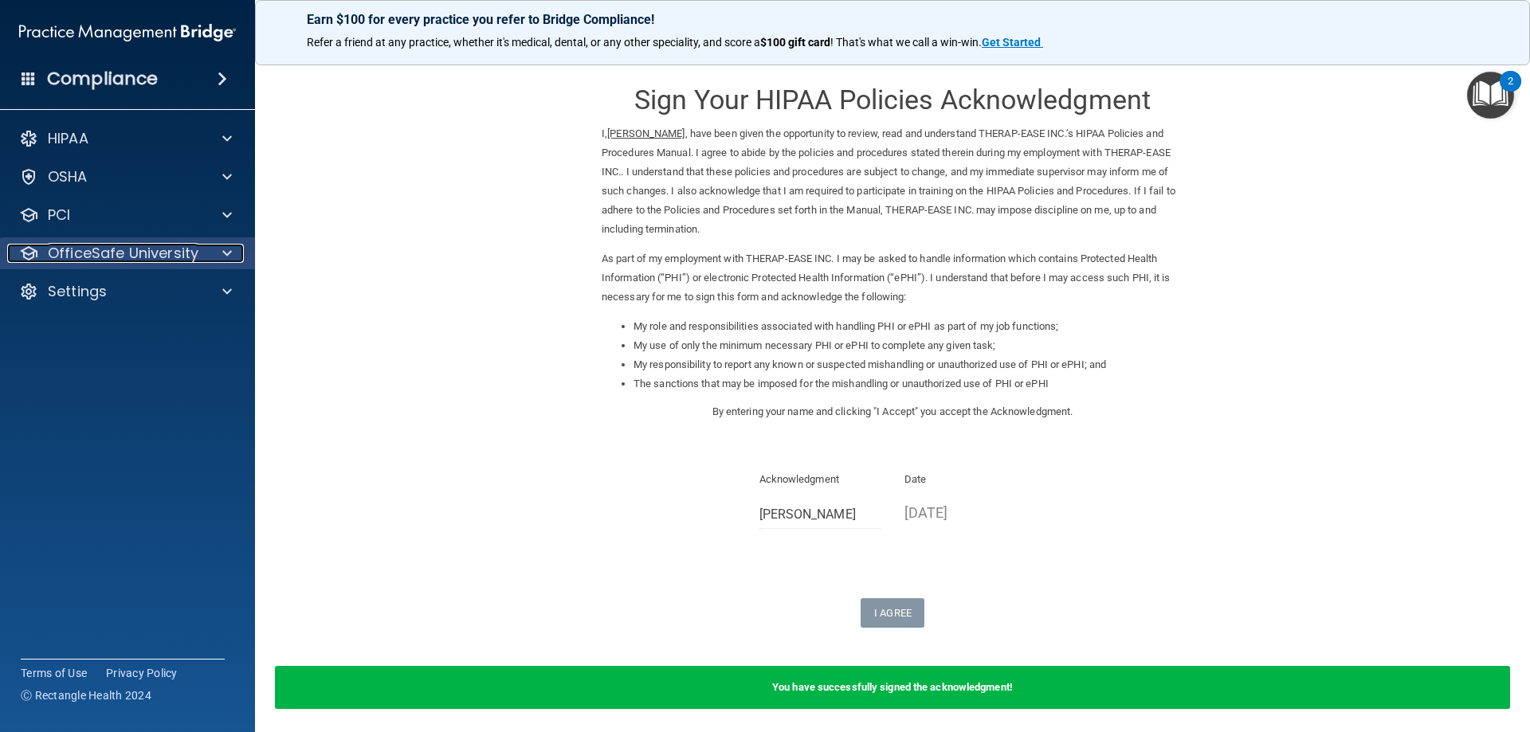
click at [96, 253] on p "OfficeSafe University" at bounding box center [123, 253] width 151 height 19
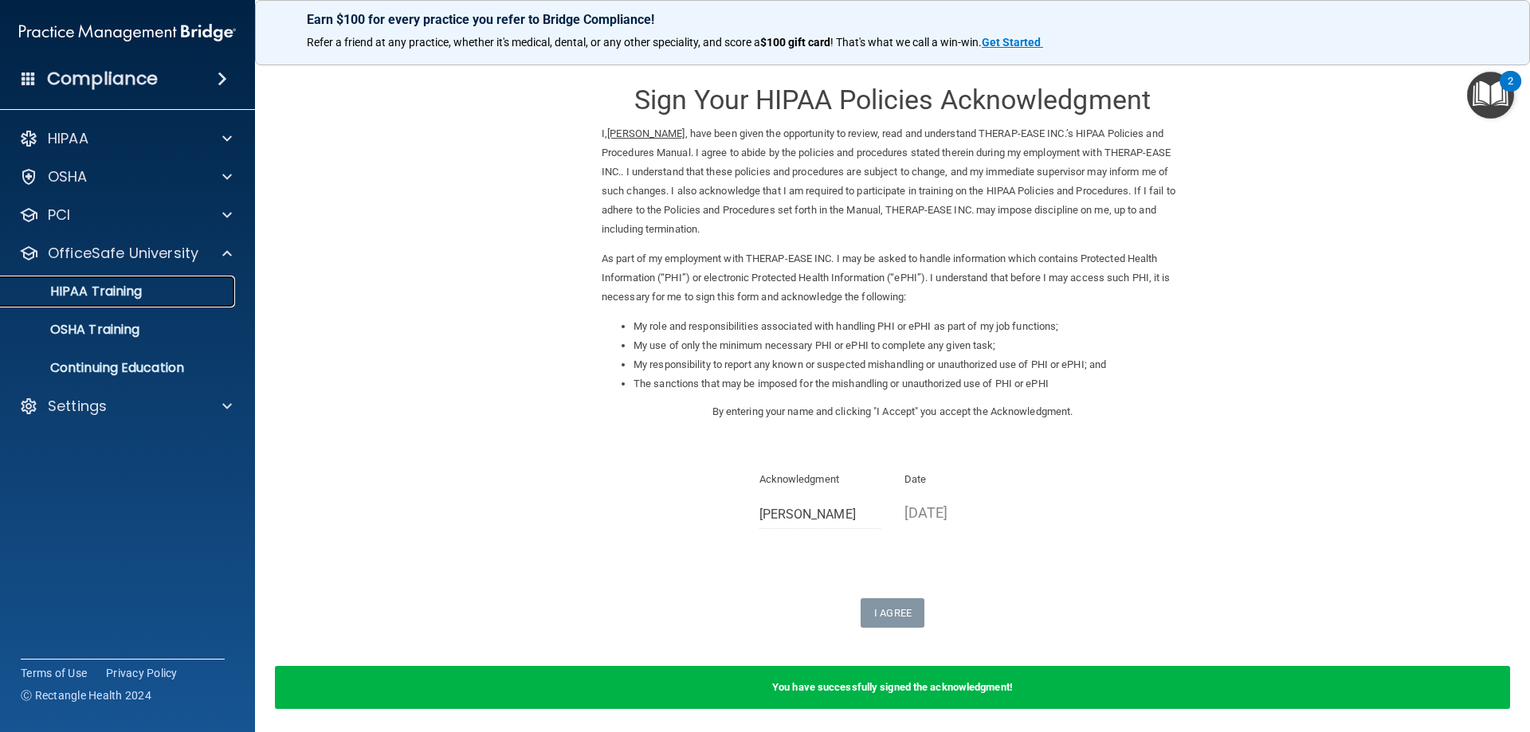
click at [108, 293] on p "HIPAA Training" at bounding box center [76, 292] width 132 height 16
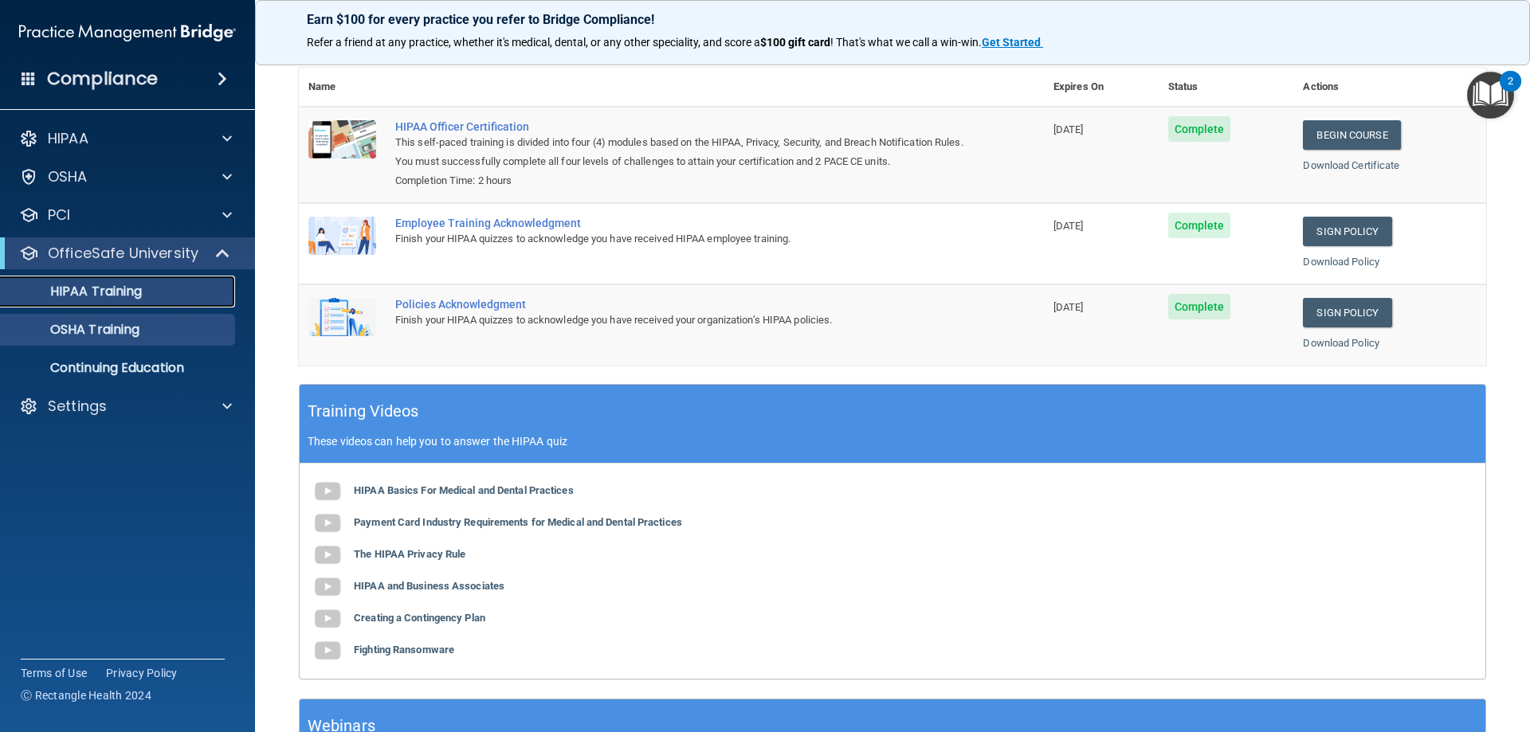
scroll to position [162, 0]
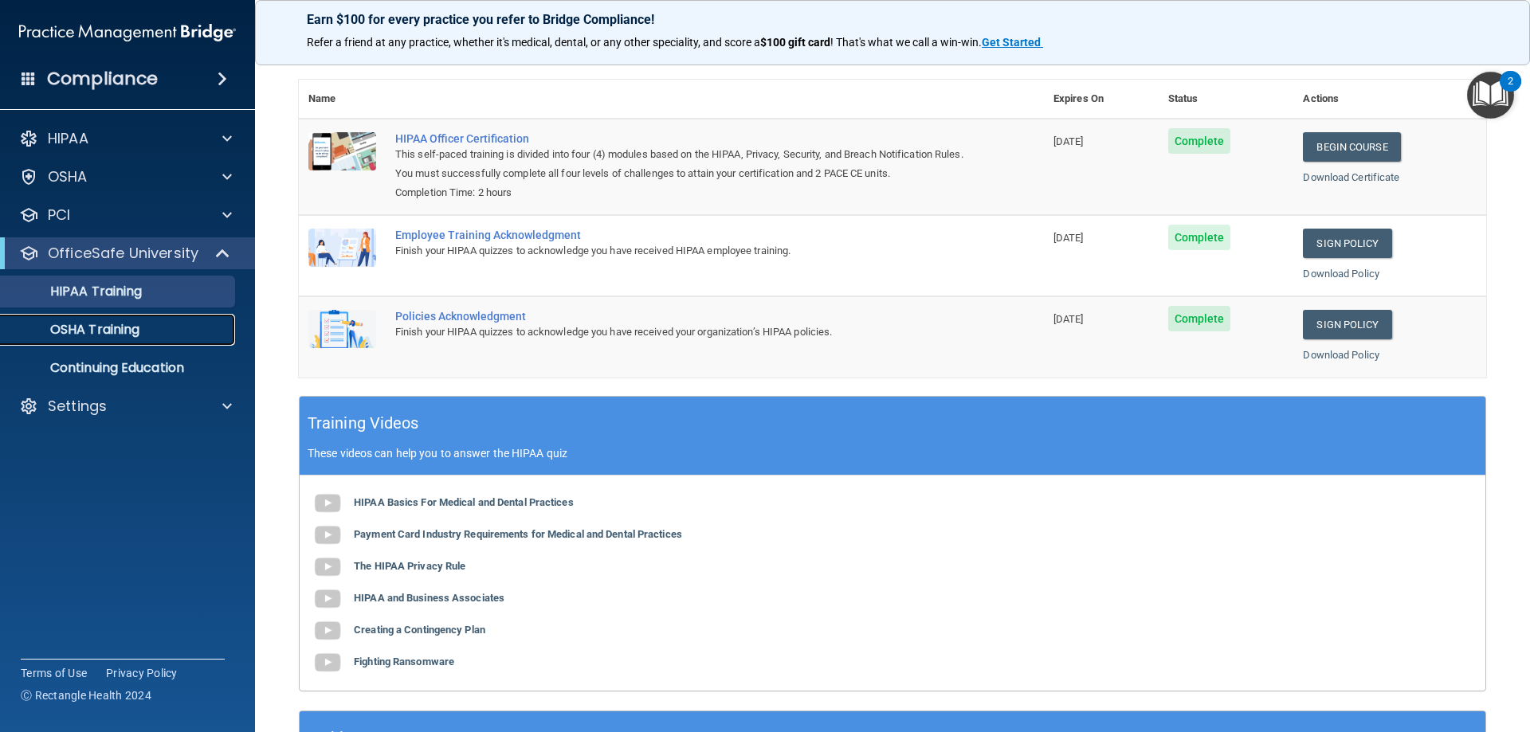
click at [139, 328] on p "OSHA Training" at bounding box center [74, 330] width 129 height 16
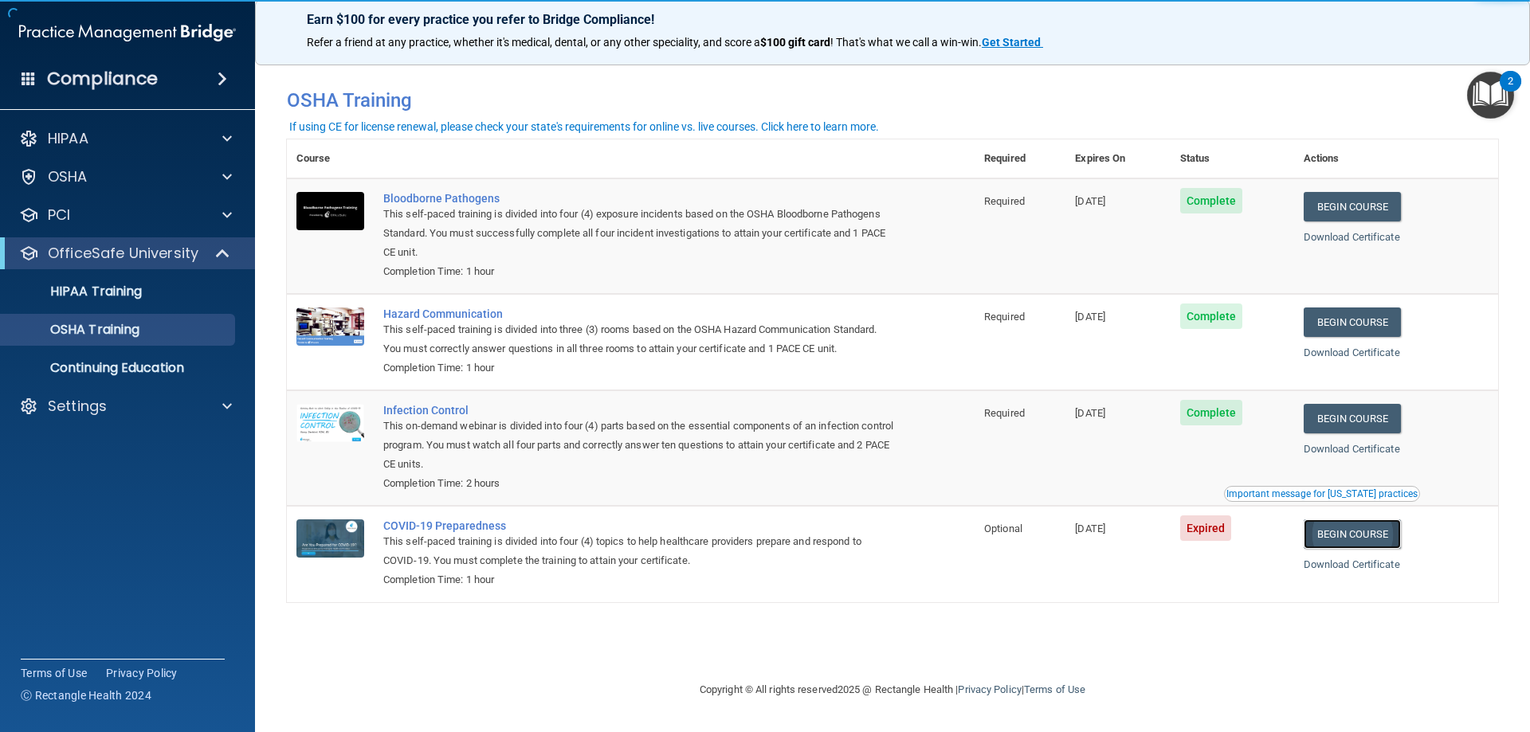
click at [1370, 541] on link "Begin Course" at bounding box center [1352, 534] width 97 height 29
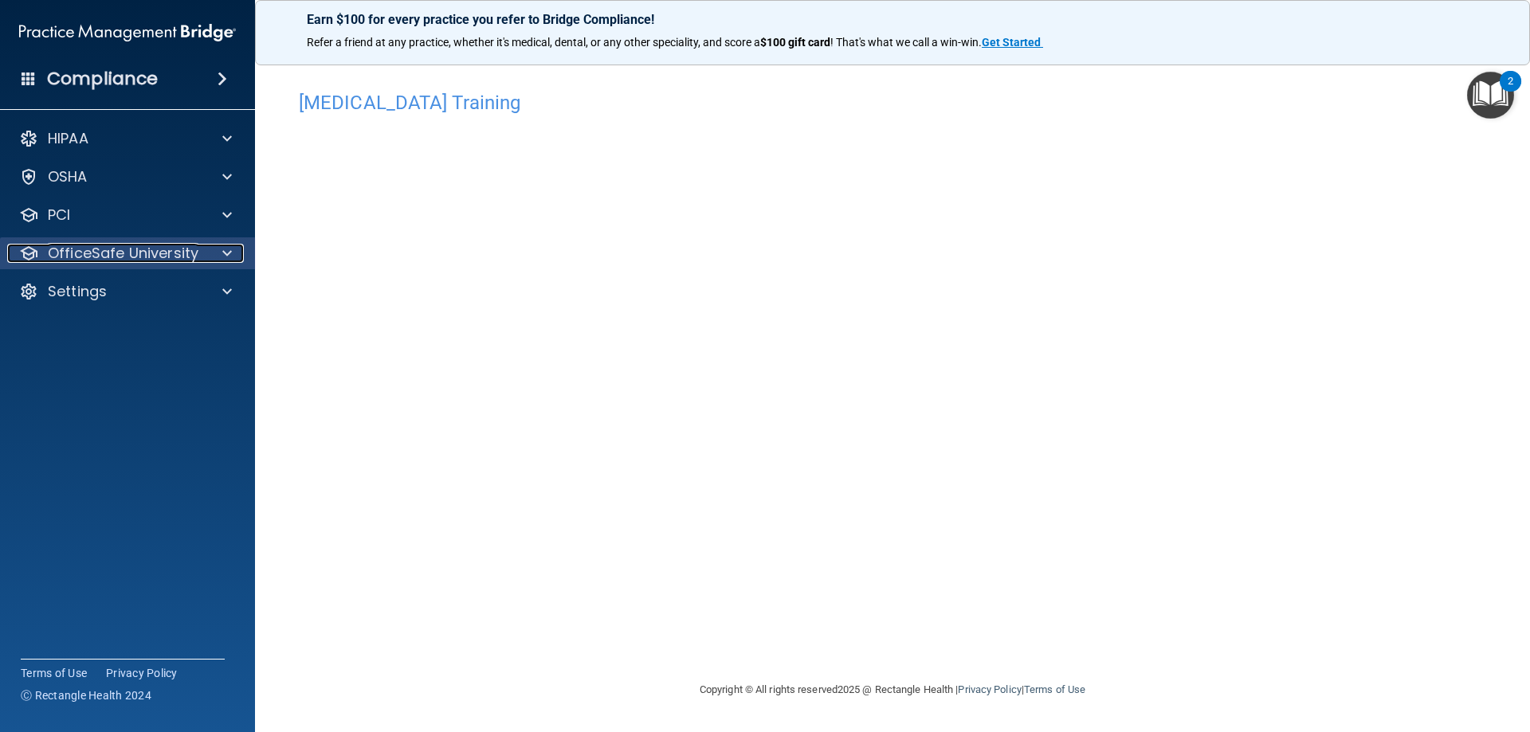
click at [104, 258] on p "OfficeSafe University" at bounding box center [123, 253] width 151 height 19
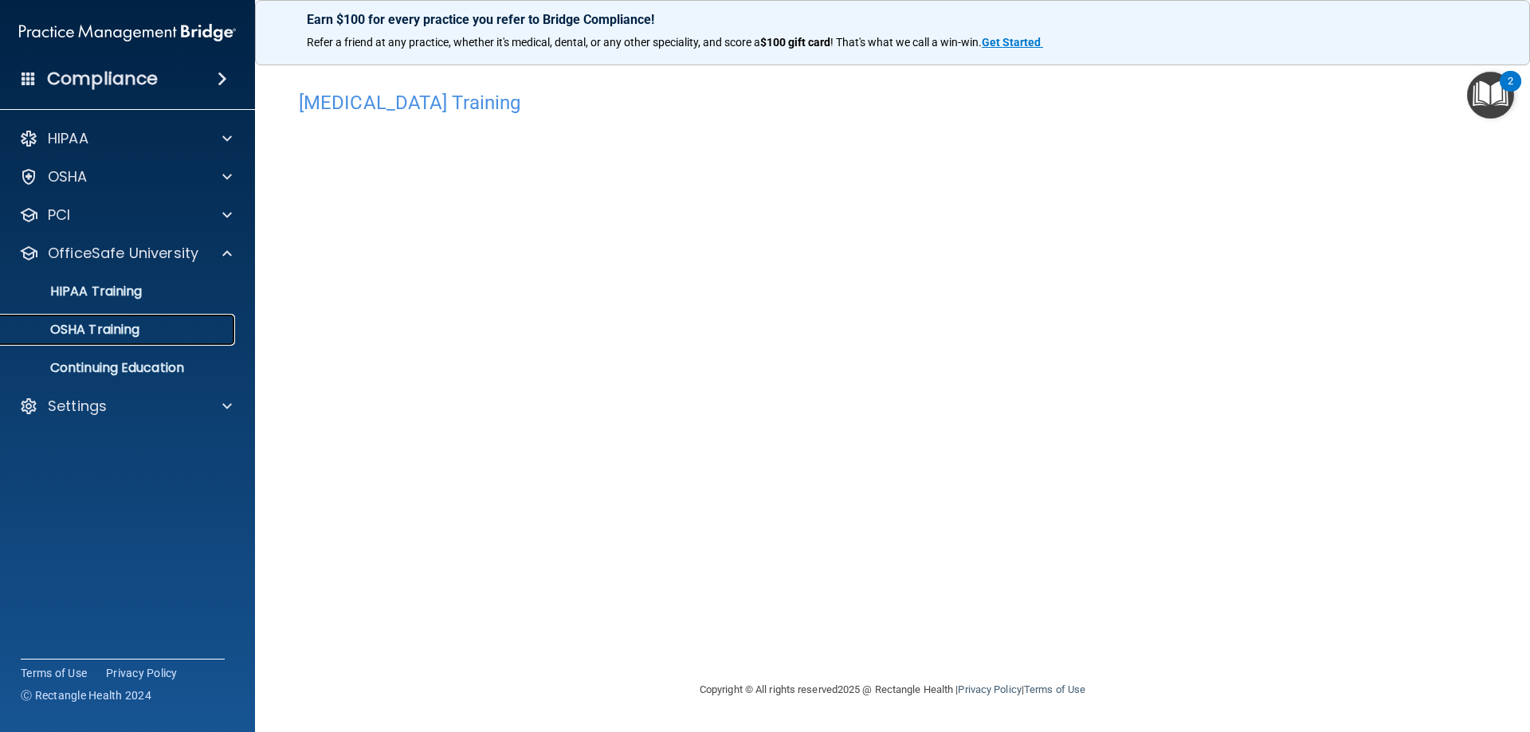
click at [112, 334] on p "OSHA Training" at bounding box center [74, 330] width 129 height 16
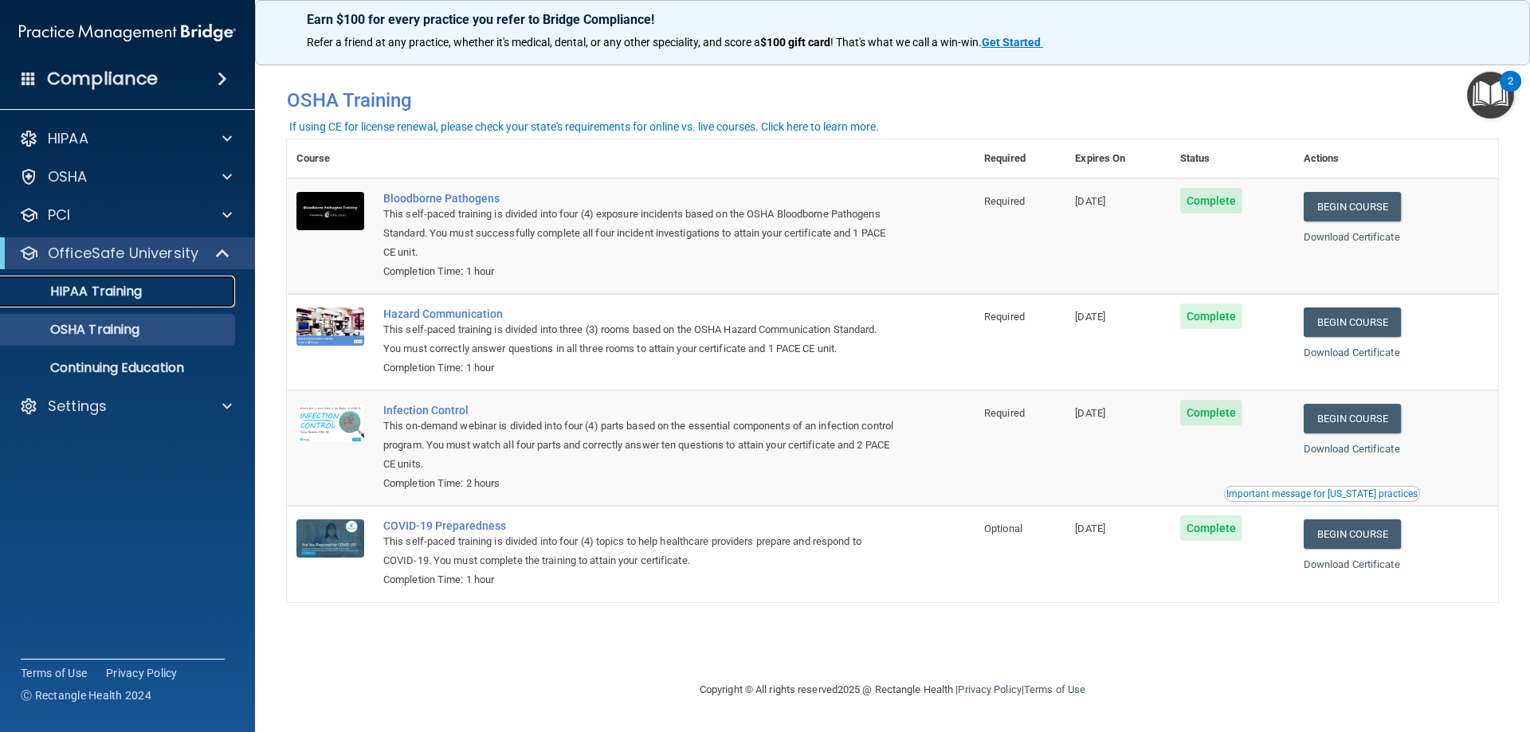
click at [106, 298] on p "HIPAA Training" at bounding box center [76, 292] width 132 height 16
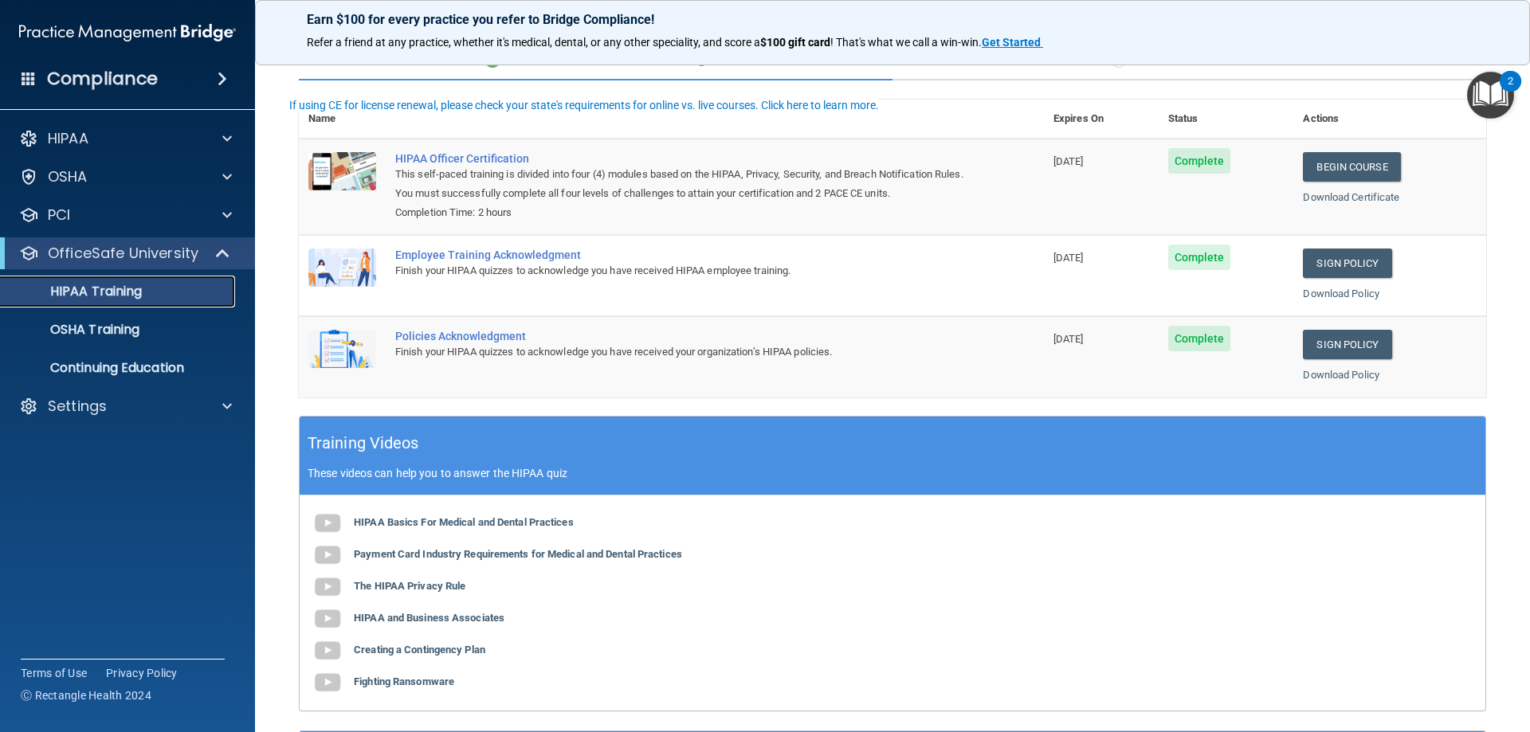
scroll to position [321, 0]
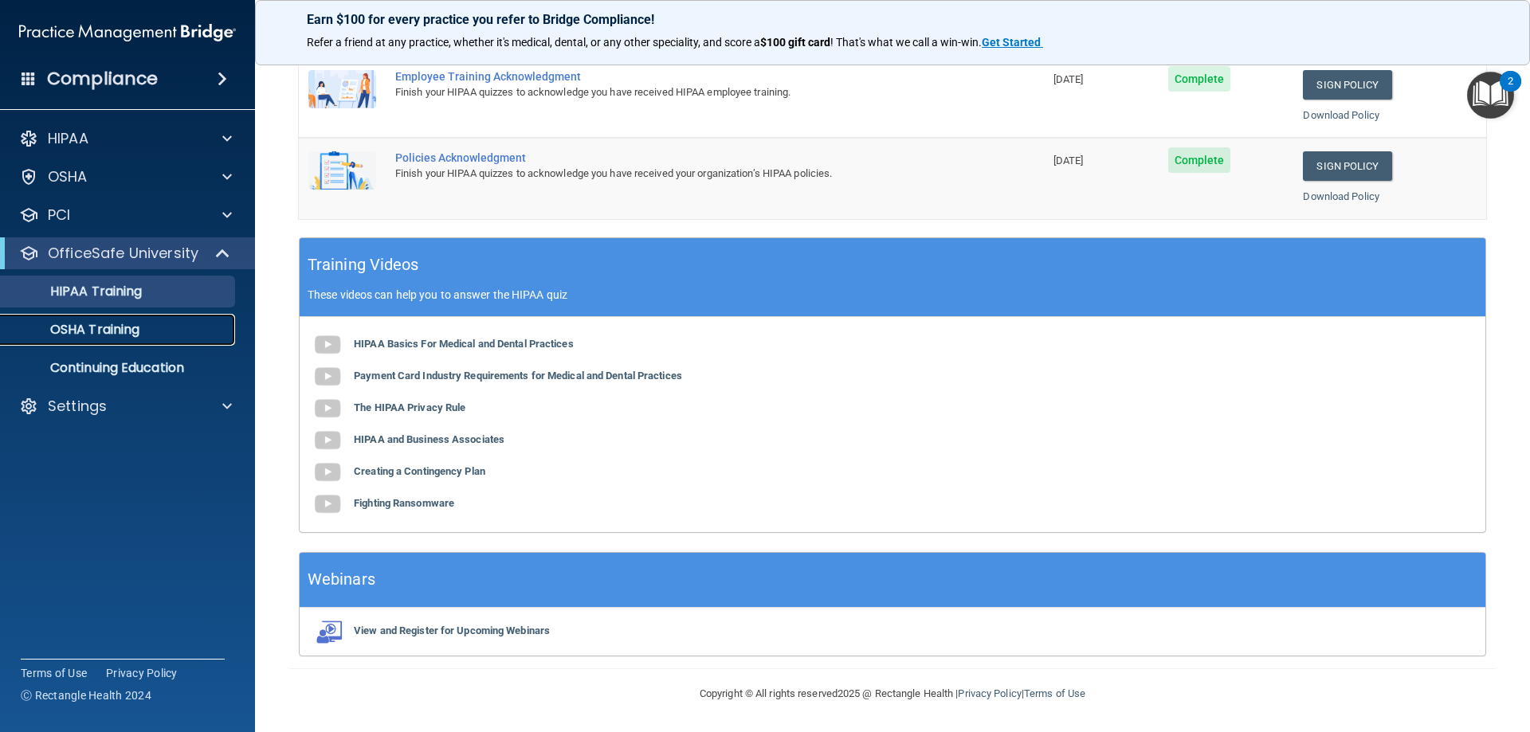
click at [120, 326] on p "OSHA Training" at bounding box center [74, 330] width 129 height 16
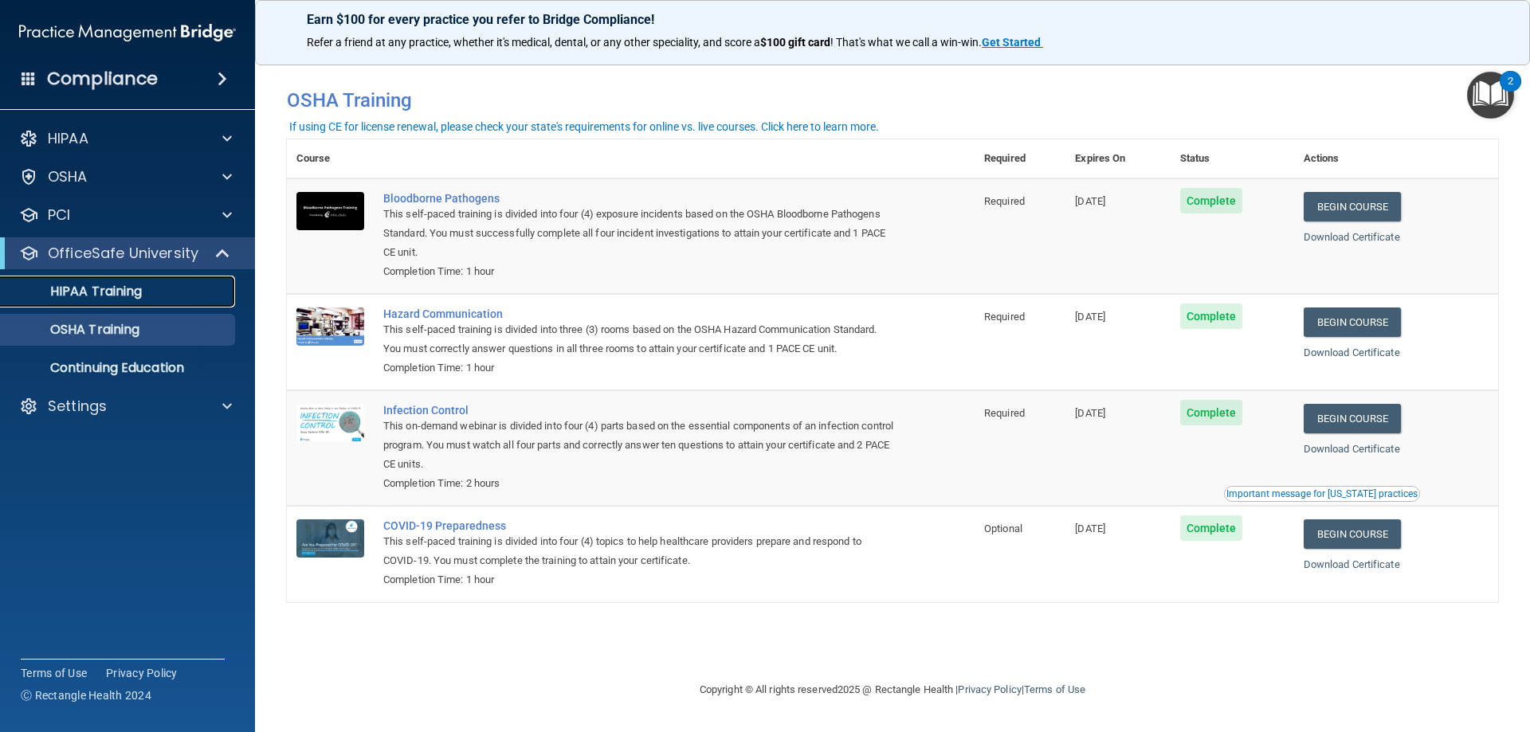
click at [139, 295] on p "HIPAA Training" at bounding box center [76, 292] width 132 height 16
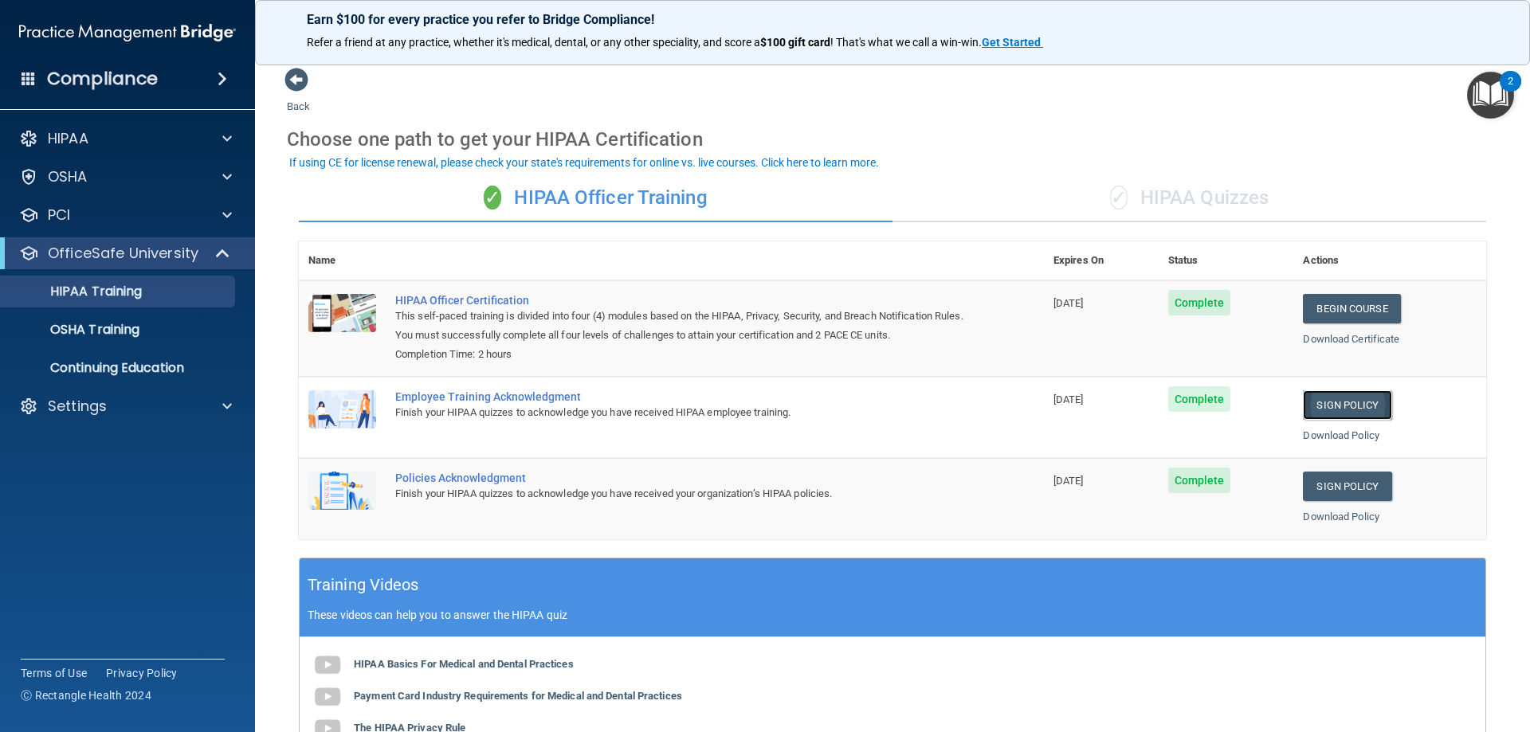
click at [1361, 408] on link "Sign Policy" at bounding box center [1347, 405] width 88 height 29
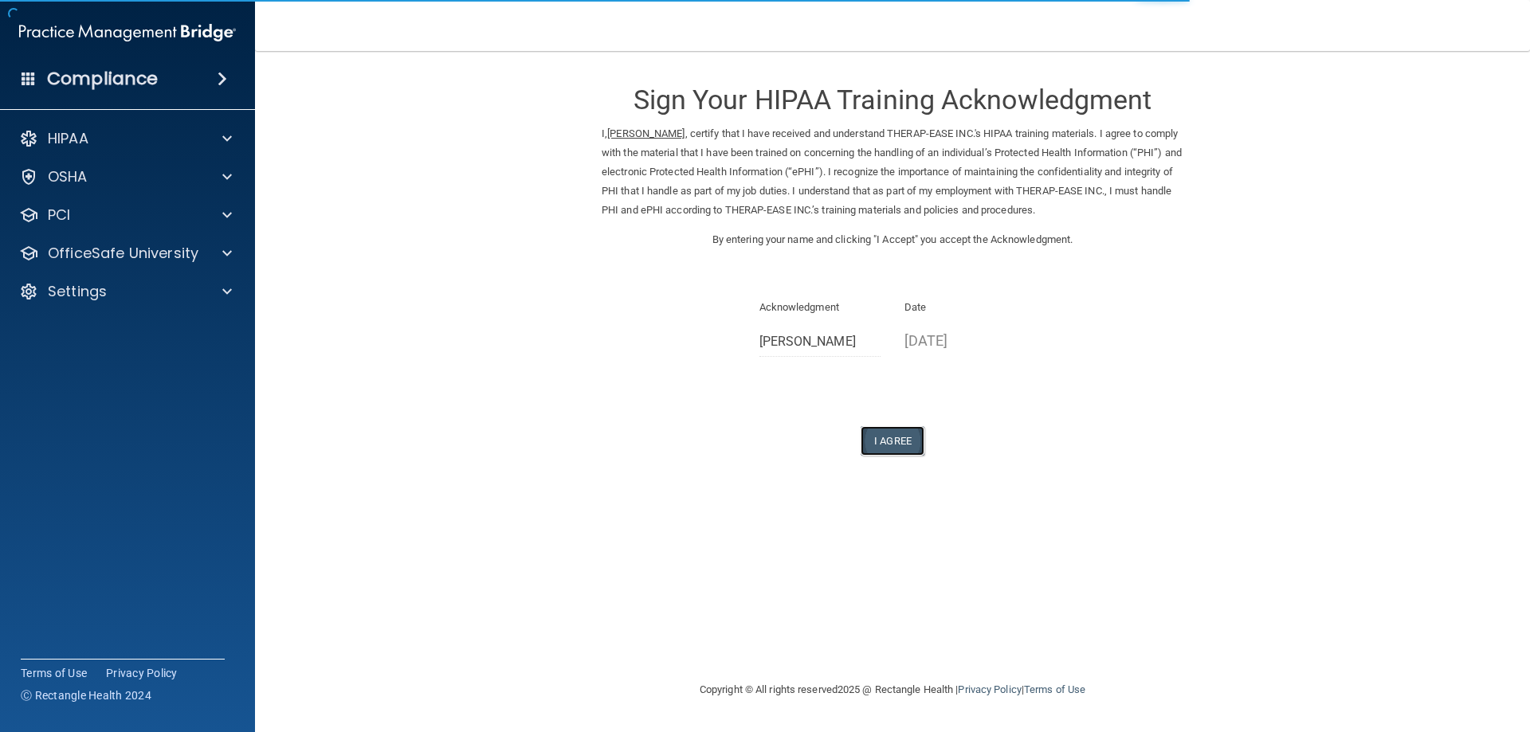
click at [883, 439] on button "I Agree" at bounding box center [893, 440] width 64 height 29
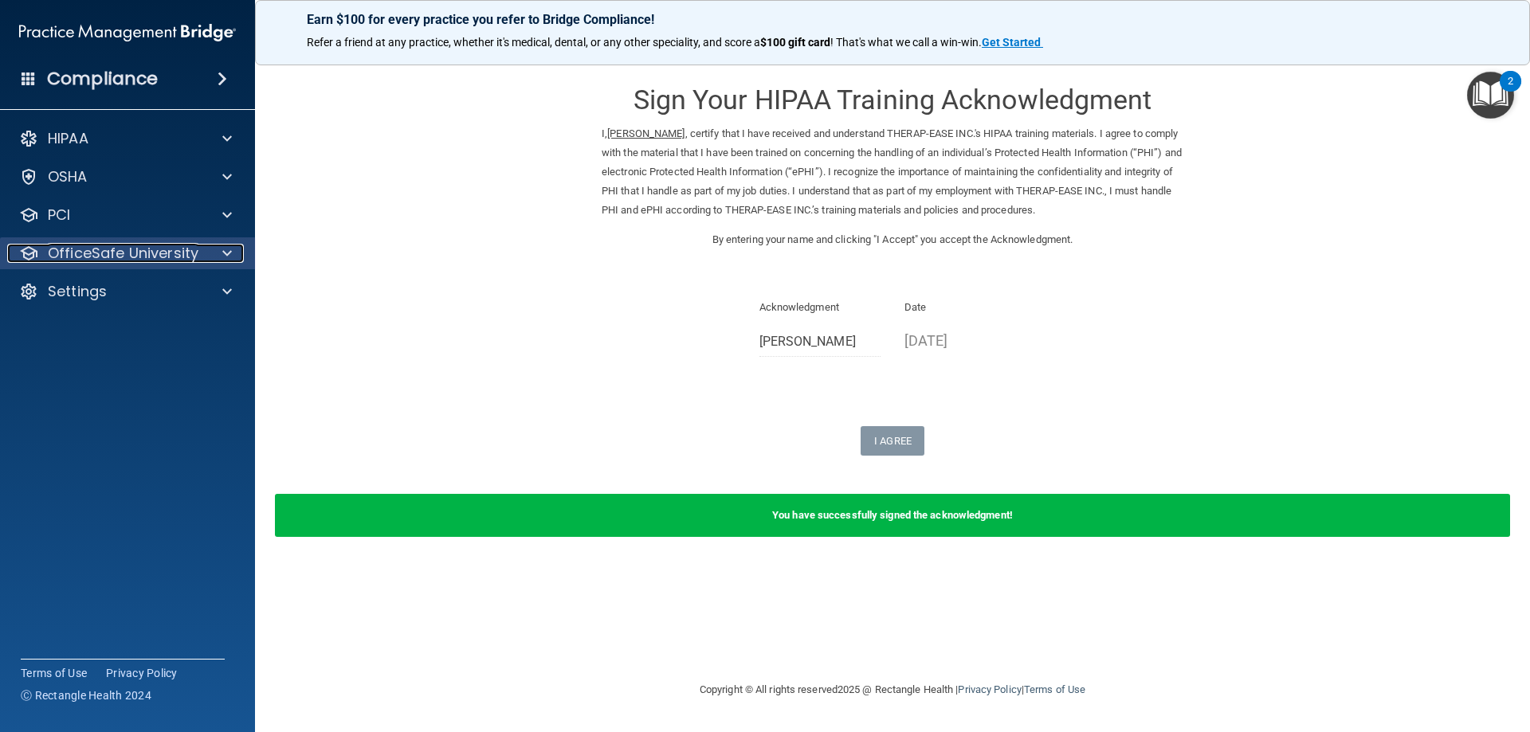
click at [175, 255] on p "OfficeSafe University" at bounding box center [123, 253] width 151 height 19
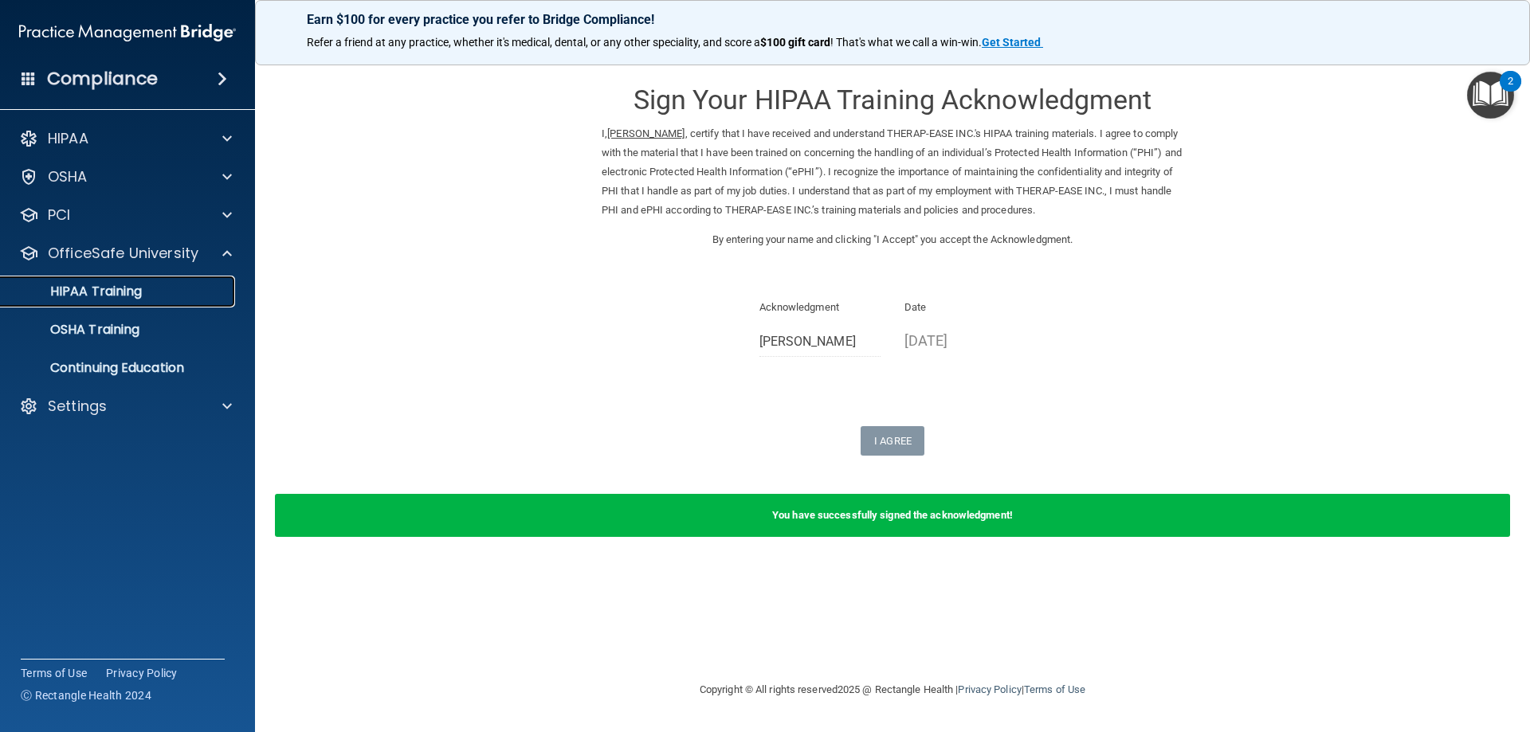
click at [136, 296] on p "HIPAA Training" at bounding box center [76, 292] width 132 height 16
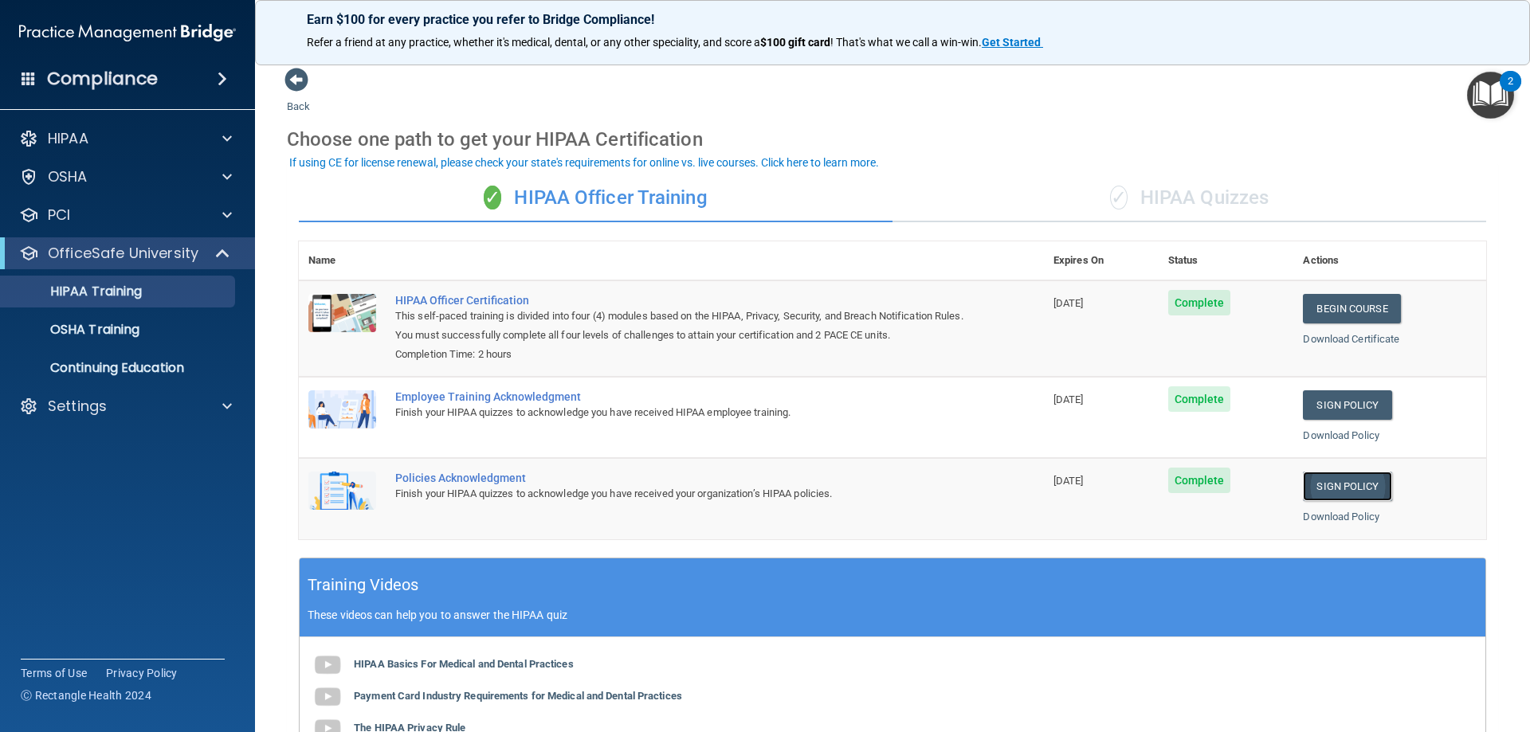
click at [1345, 488] on link "Sign Policy" at bounding box center [1347, 486] width 88 height 29
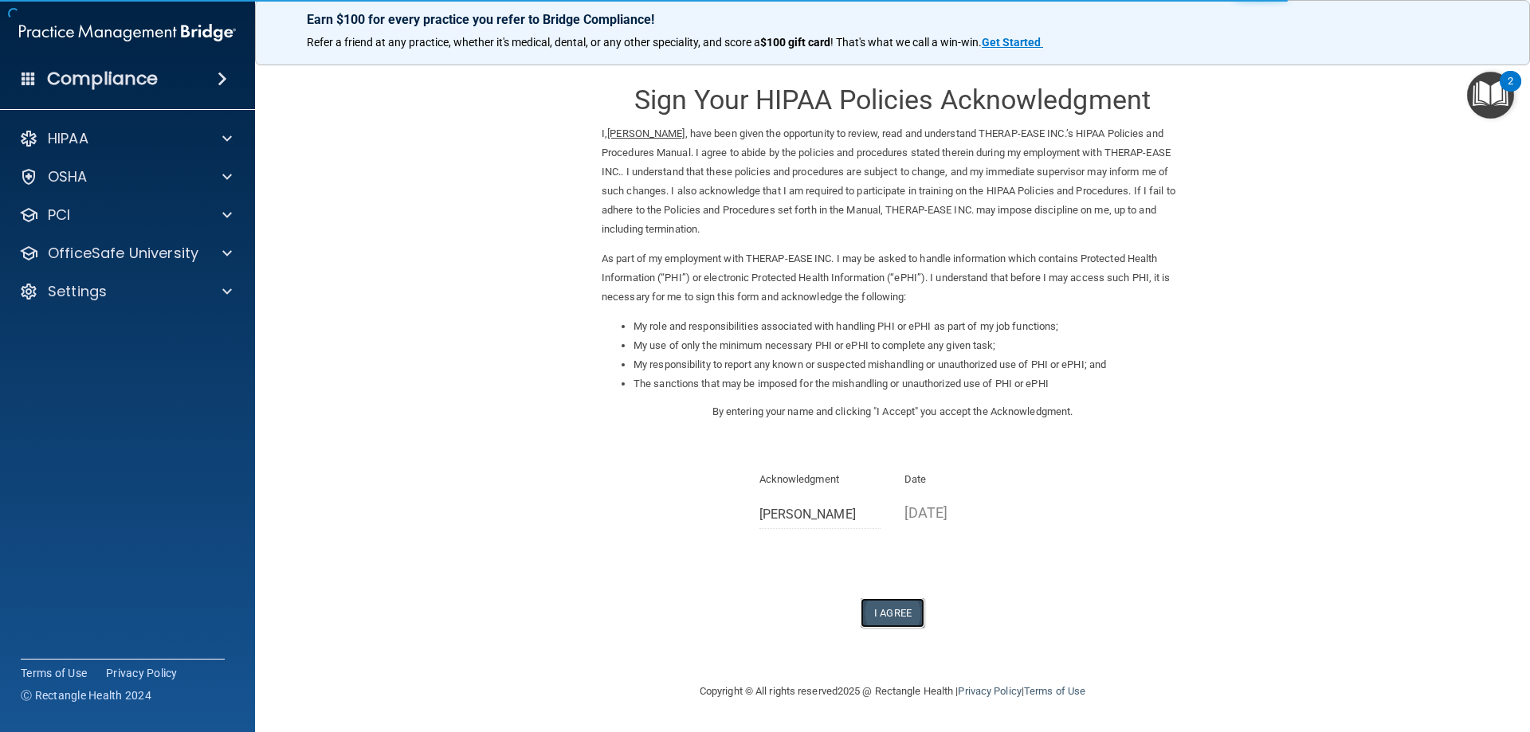
click at [905, 614] on button "I Agree" at bounding box center [893, 613] width 64 height 29
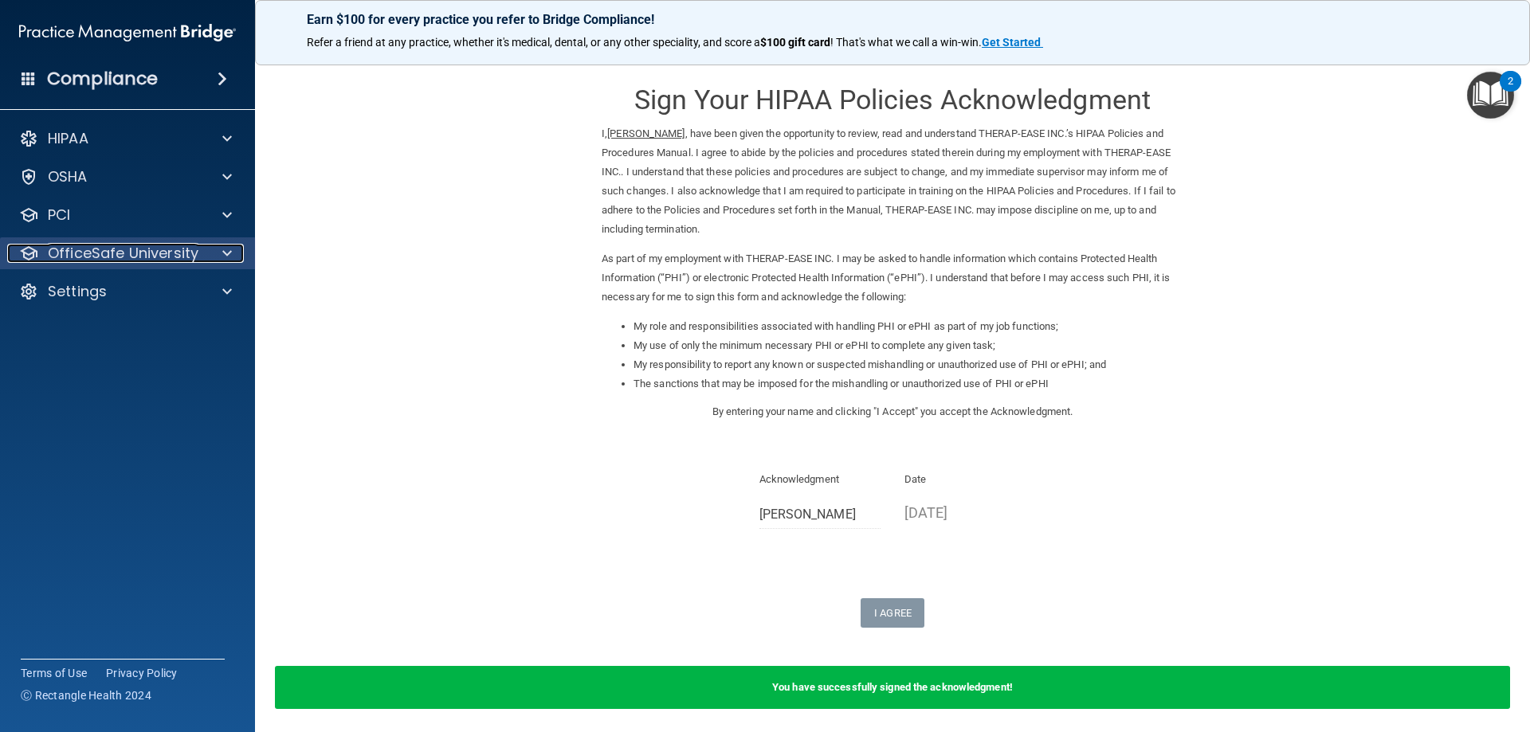
click at [223, 258] on span at bounding box center [227, 253] width 10 height 19
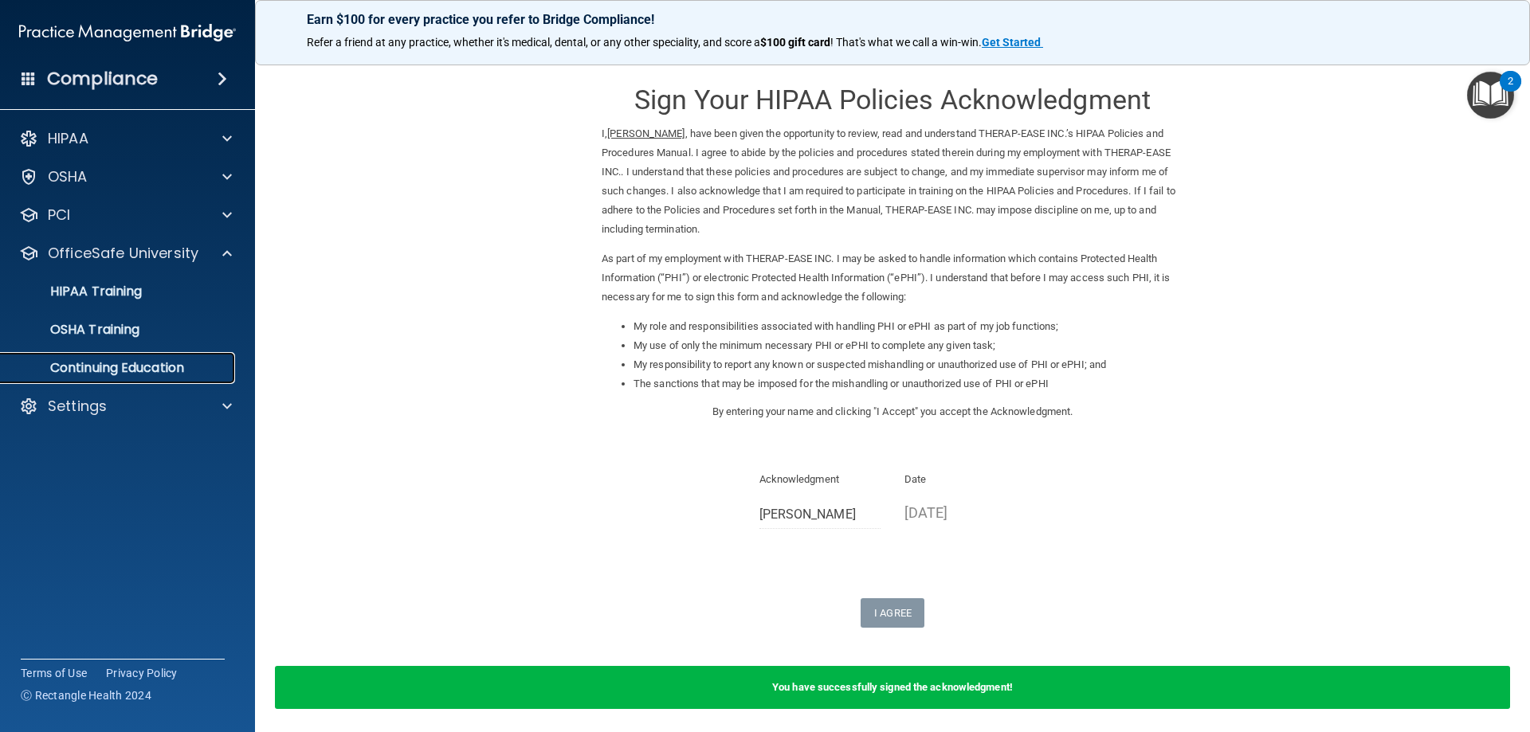
click at [192, 375] on p "Continuing Education" at bounding box center [119, 368] width 218 height 16
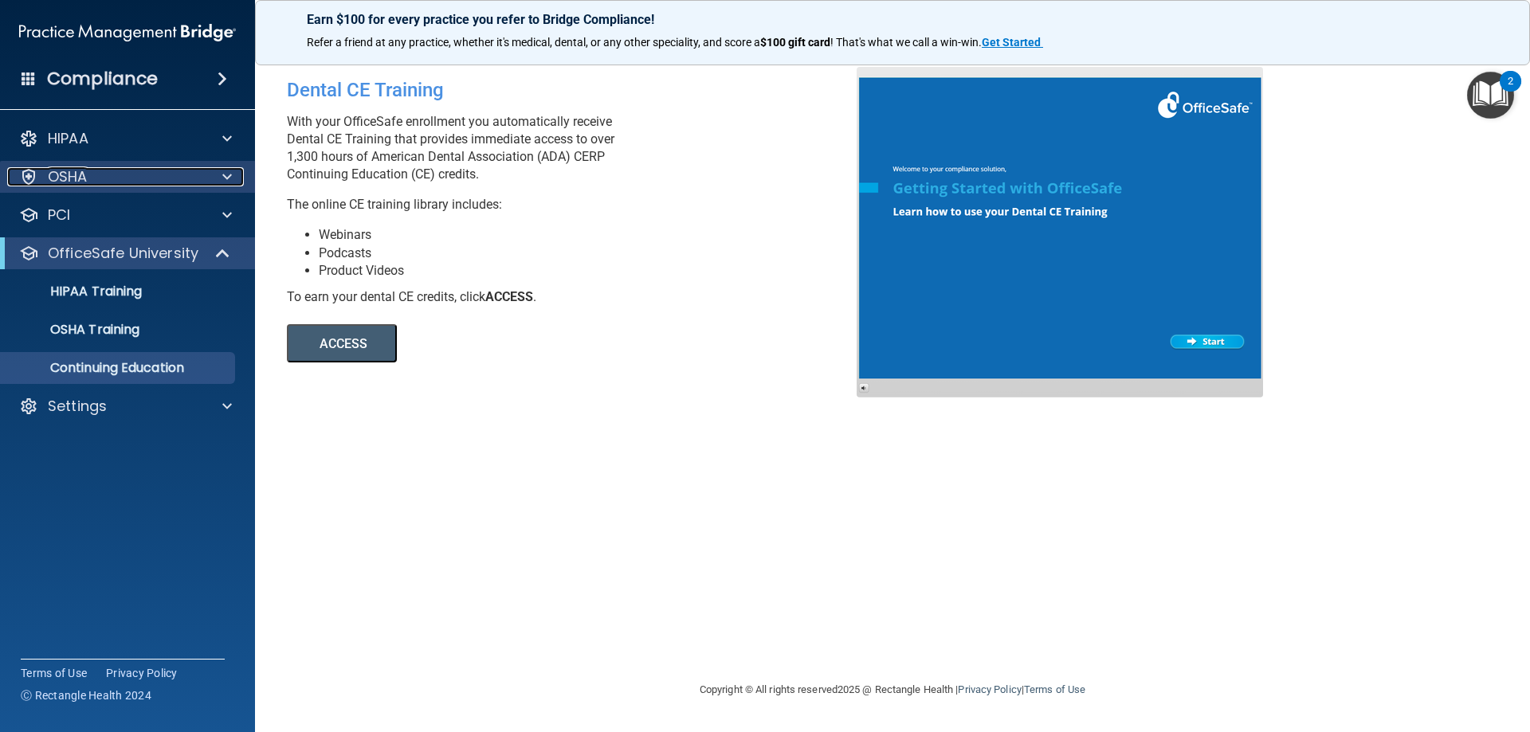
click at [236, 172] on div at bounding box center [225, 176] width 40 height 19
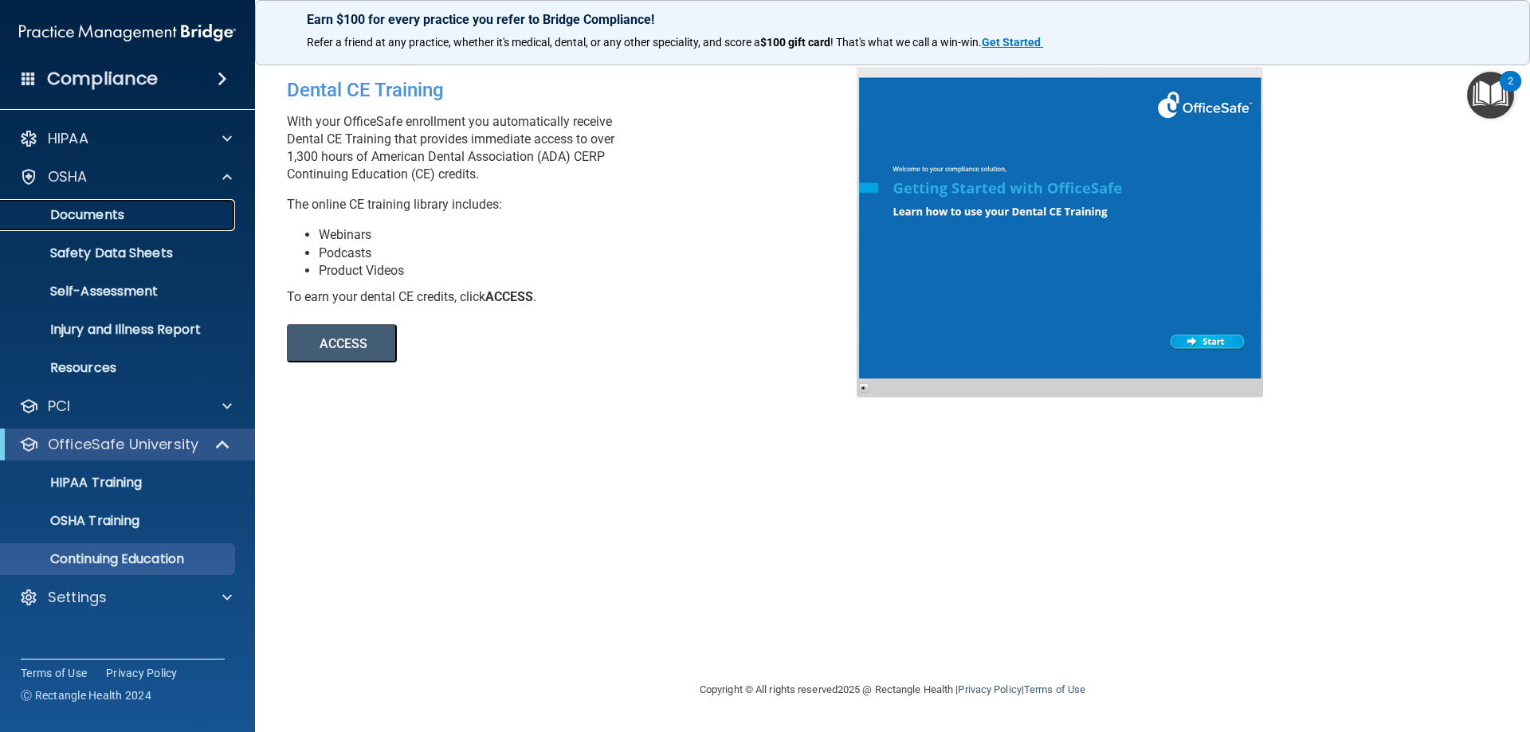
click at [95, 222] on p "Documents" at bounding box center [119, 215] width 218 height 16
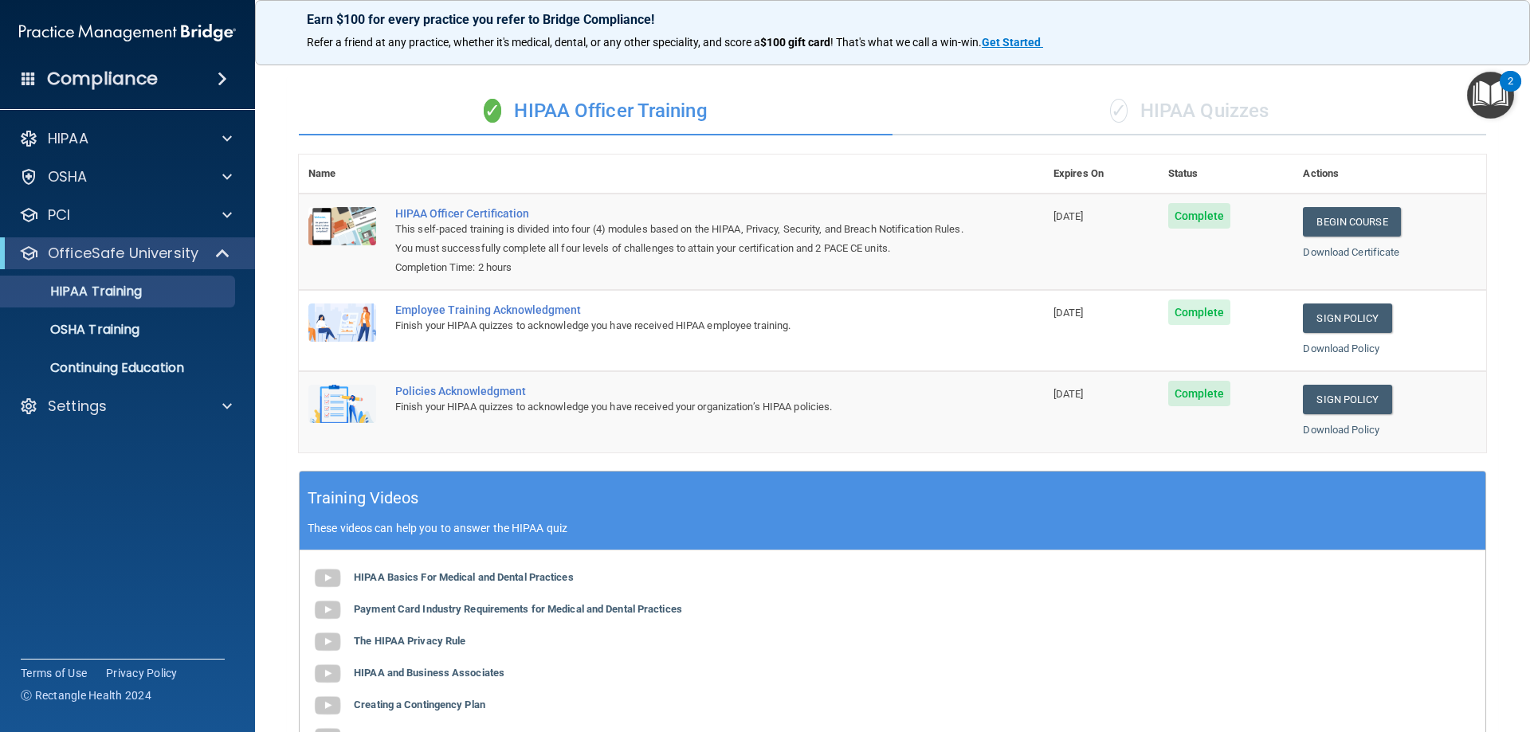
scroll to position [321, 0]
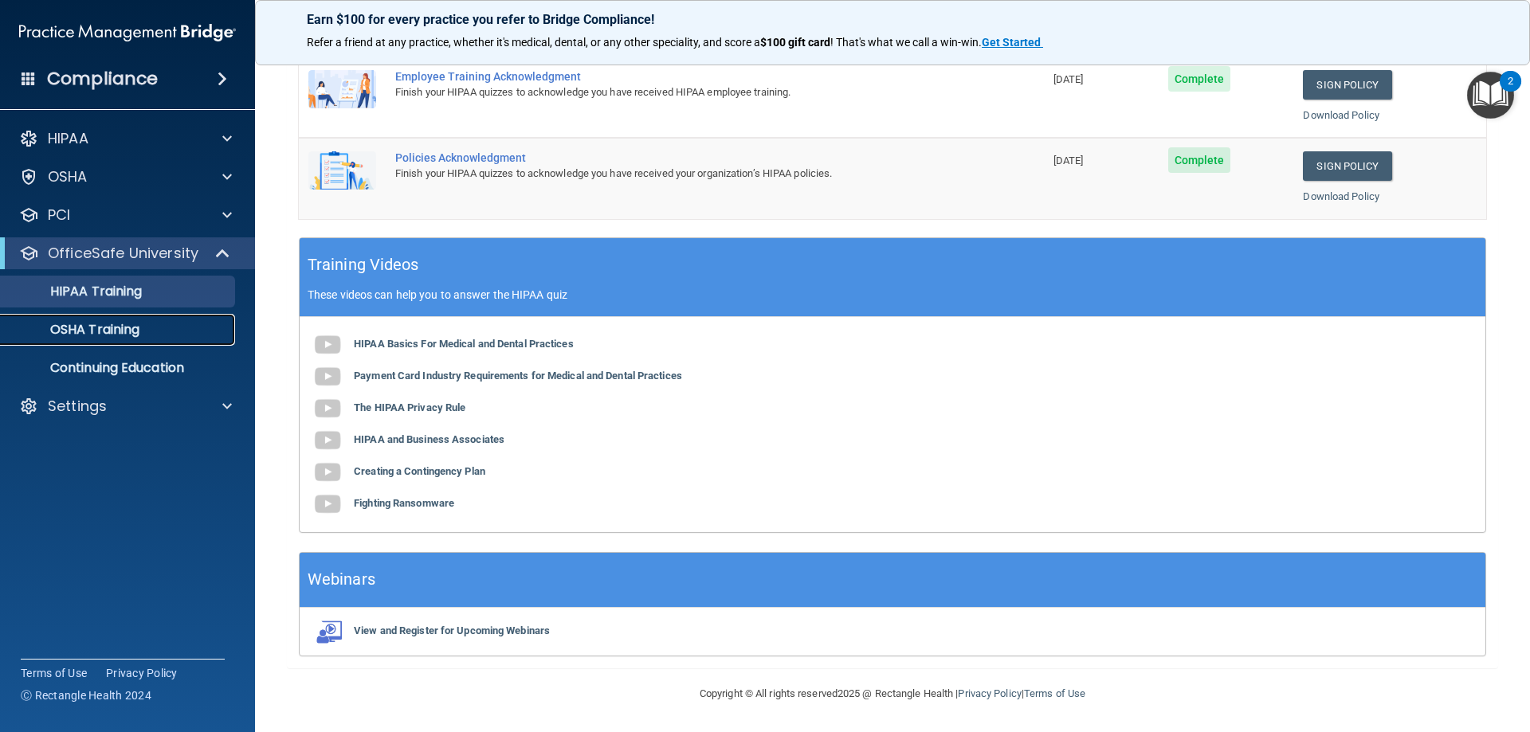
click at [115, 334] on p "OSHA Training" at bounding box center [74, 330] width 129 height 16
